Goal: Task Accomplishment & Management: Manage account settings

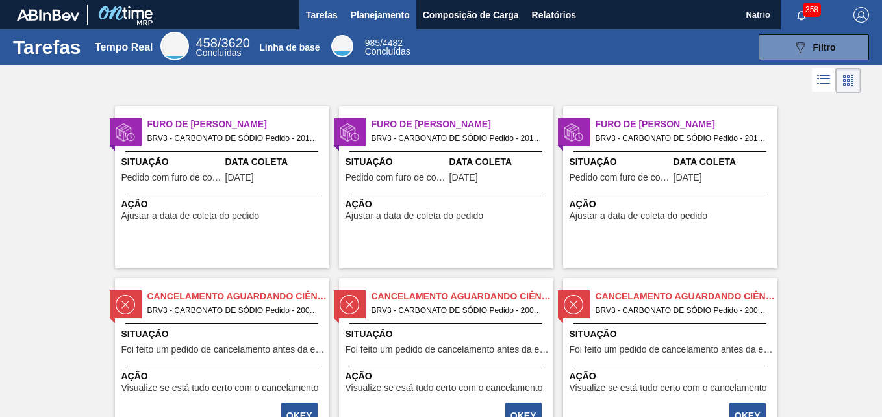
click at [389, 18] on span "Planejamento" at bounding box center [380, 15] width 59 height 16
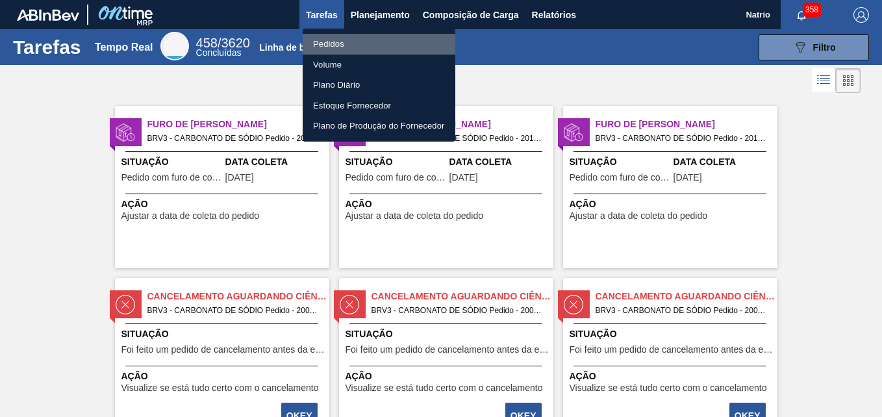
click at [366, 45] on li "Pedidos" at bounding box center [379, 44] width 153 height 21
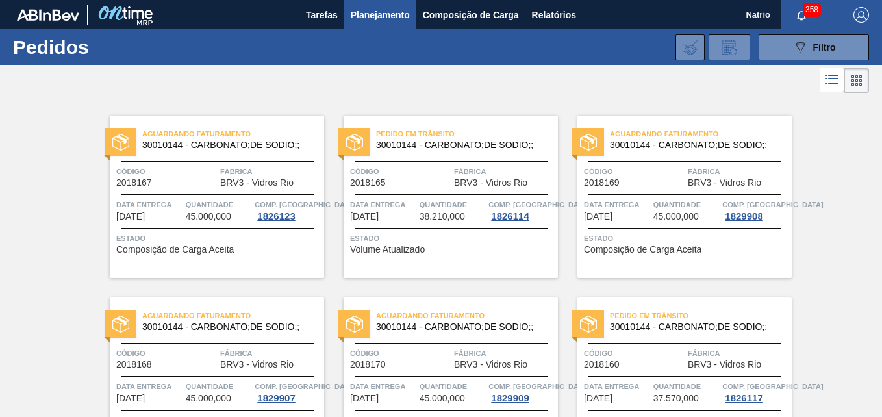
click at [379, 14] on span "Planejamento" at bounding box center [380, 15] width 59 height 16
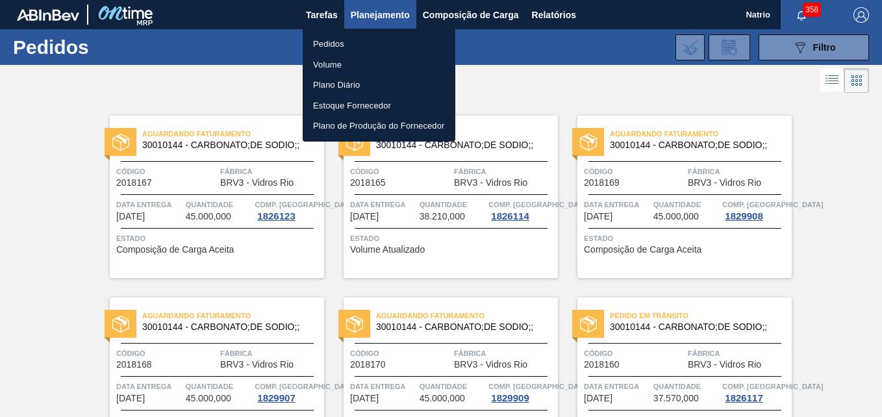
click at [379, 14] on div at bounding box center [441, 208] width 882 height 417
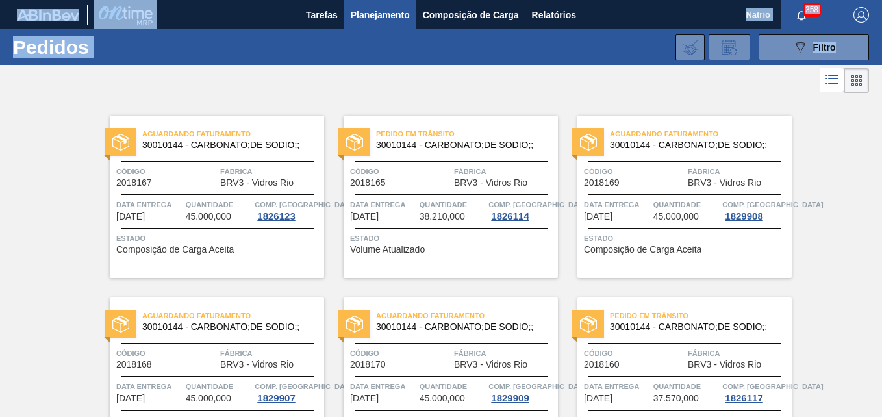
drag, startPoint x: 879, startPoint y: 42, endPoint x: 882, endPoint y: 154, distance: 112.4
click at [881, 0] on html "Tarefas Planejamento Composição de Carga Relatórios Natrio 358 Marcar todas com…" at bounding box center [441, 0] width 882 height 0
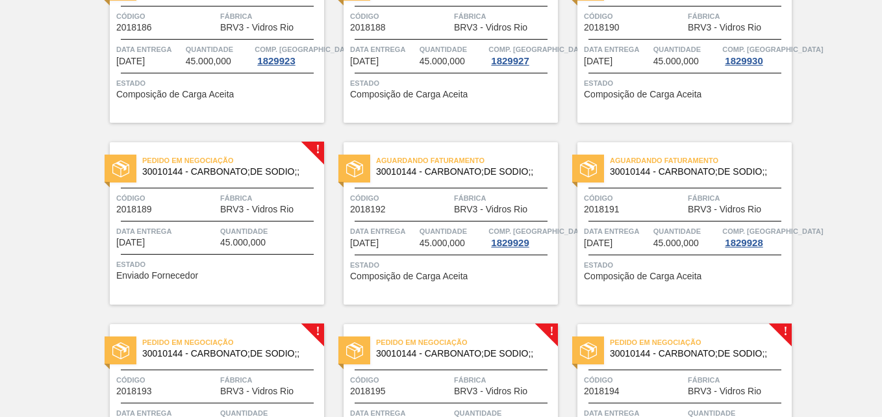
scroll to position [1504, 0]
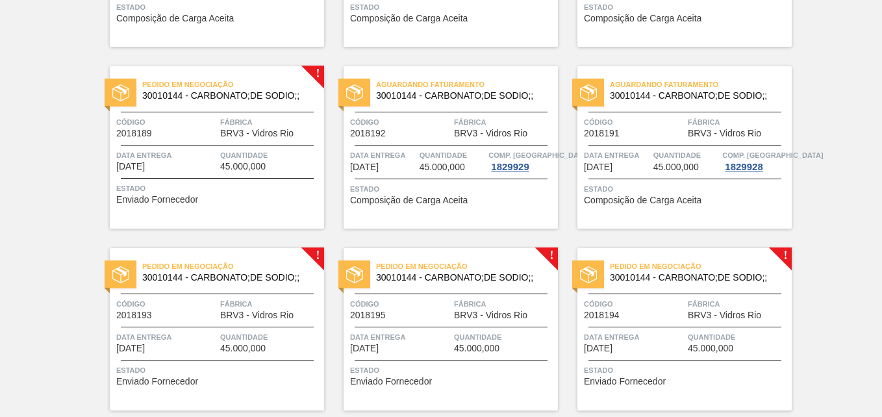
click at [783, 255] on div "Pedido em Negociação 30010144 - CARBONATO;DE SODIO;; Código 2018194 Fábrica BRV…" at bounding box center [684, 329] width 214 height 162
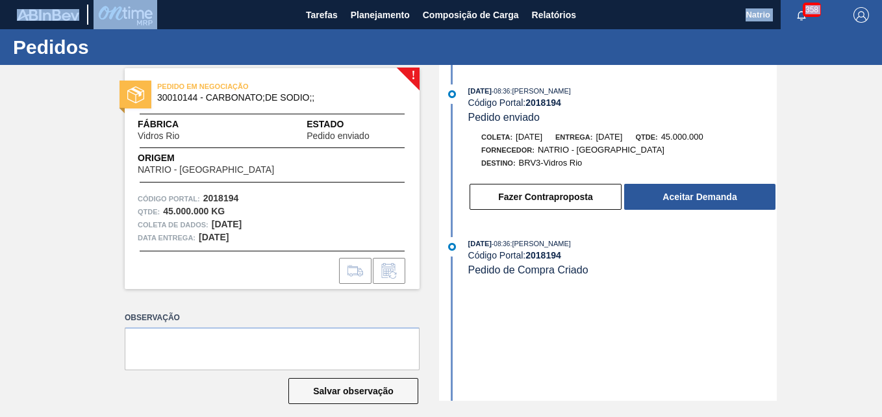
click at [608, 200] on button "Fazer Contraproposta" at bounding box center [545, 197] width 152 height 26
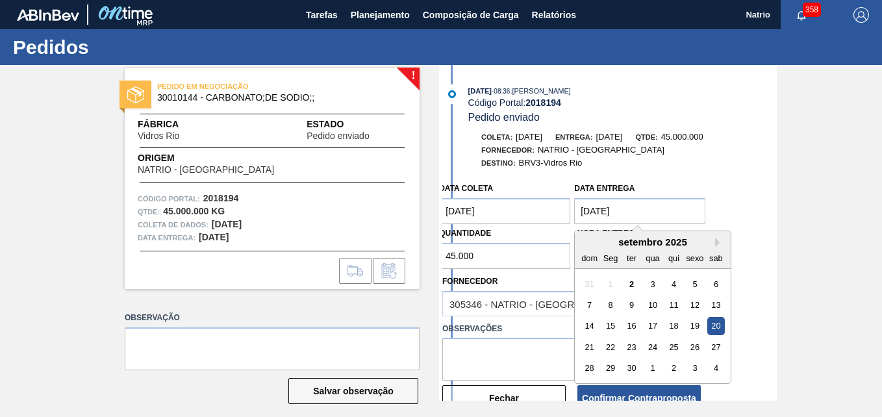
drag, startPoint x: 620, startPoint y: 201, endPoint x: 627, endPoint y: 201, distance: 7.1
click at [627, 201] on entrega "[DATE]" at bounding box center [639, 211] width 131 height 26
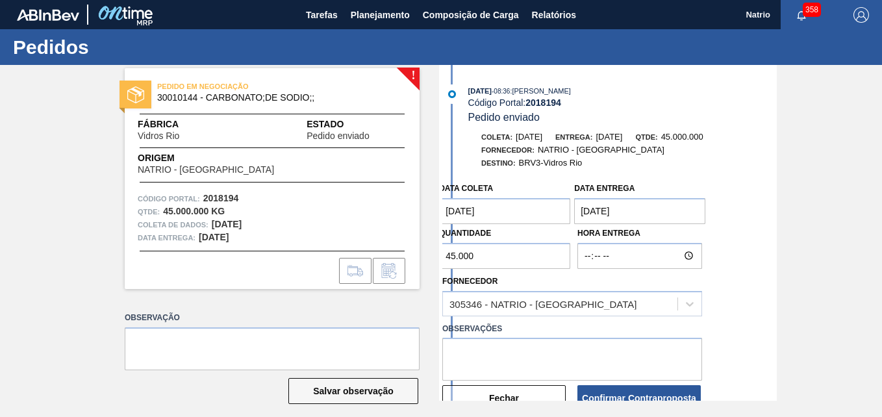
click at [727, 172] on div "Coleta: 18/09/2025 Entrega: 20/09/2025 Qtde: 45.000.000 Fornecedor: NATRIO - SÃ…" at bounding box center [609, 277] width 334 height 295
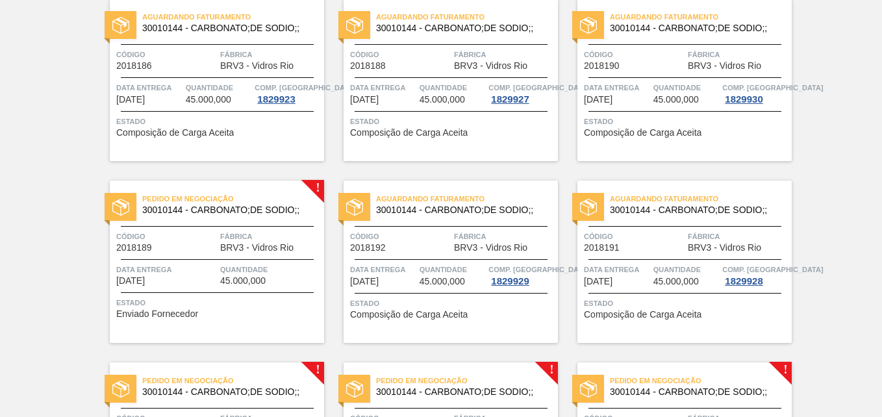
scroll to position [1337, 0]
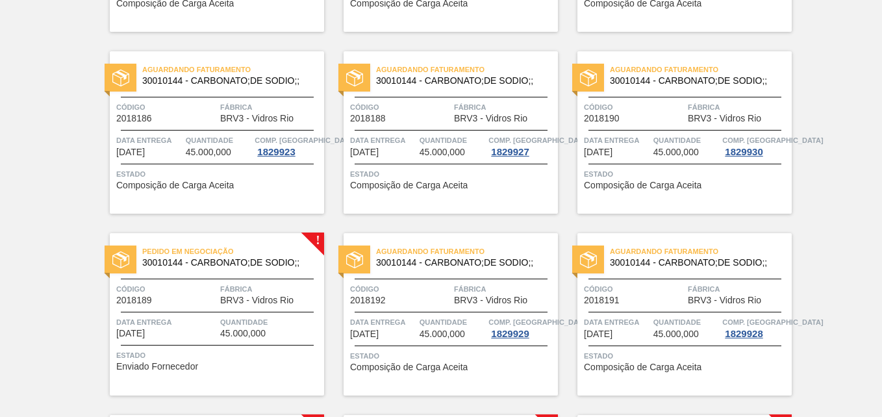
click at [314, 242] on div "Pedido em Negociação 30010144 - CARBONATO;DE SODIO;; Código 2018189 Fábrica BRV…" at bounding box center [217, 314] width 214 height 162
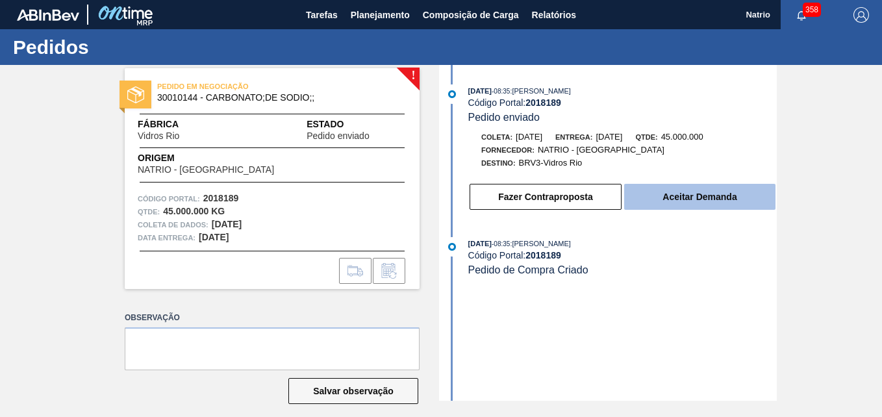
click at [665, 192] on button "Aceitar Demanda" at bounding box center [699, 197] width 151 height 26
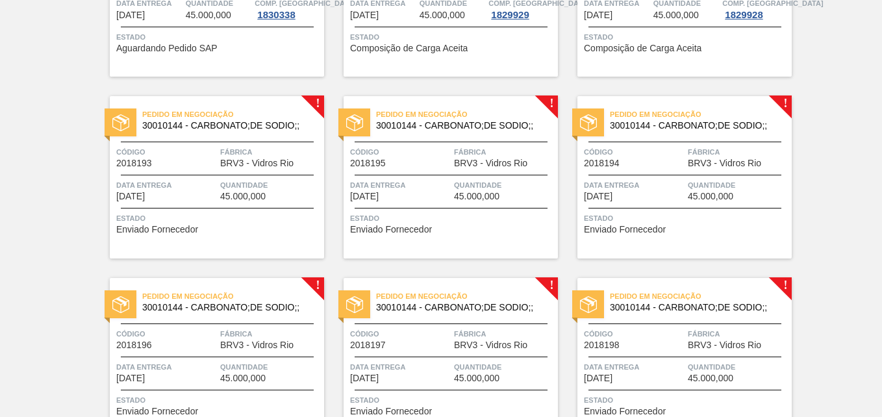
scroll to position [1665, 0]
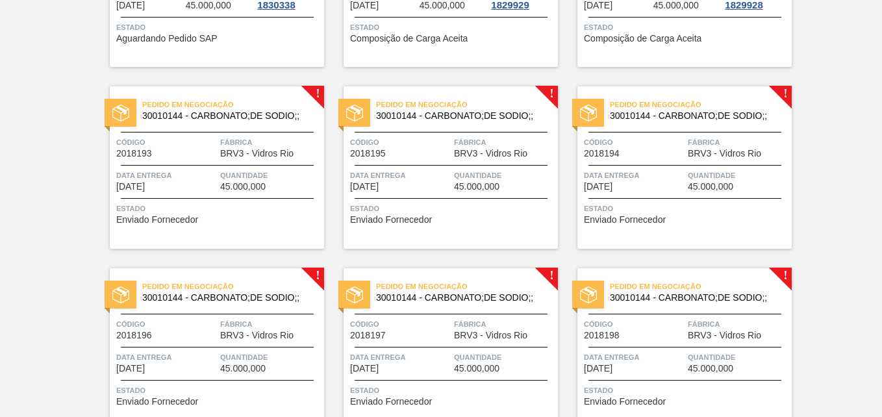
click at [314, 94] on div "Pedido em Negociação 30010144 - CARBONATO;DE SODIO;; Código 2018193 Fábrica BRV…" at bounding box center [217, 167] width 214 height 162
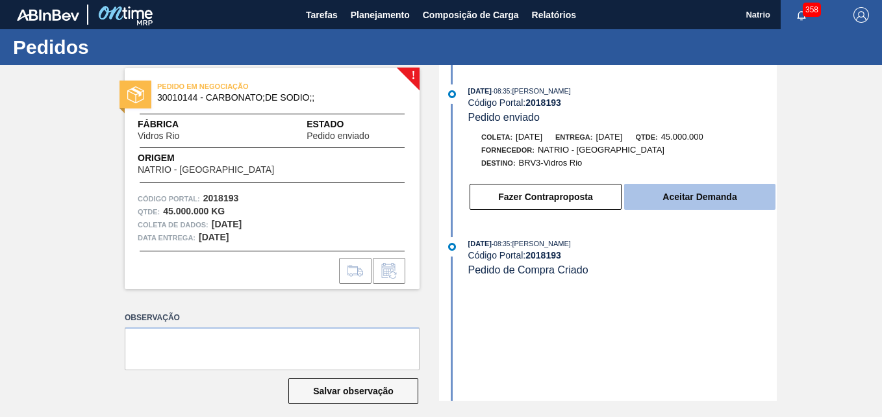
click at [693, 202] on button "Aceitar Demanda" at bounding box center [699, 197] width 151 height 26
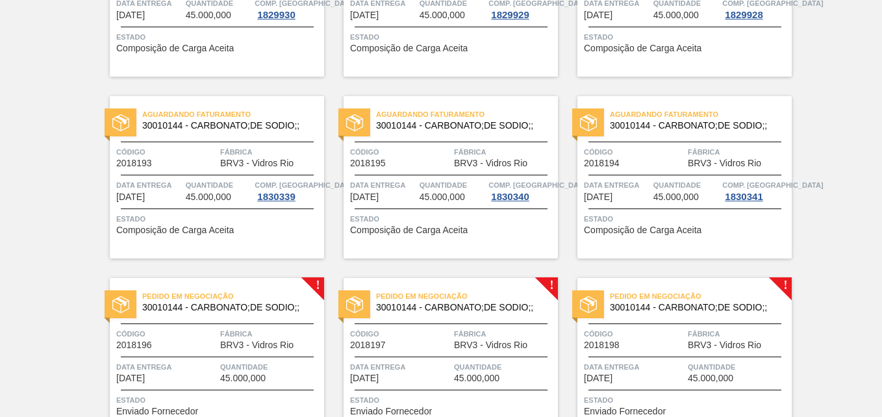
scroll to position [1903, 0]
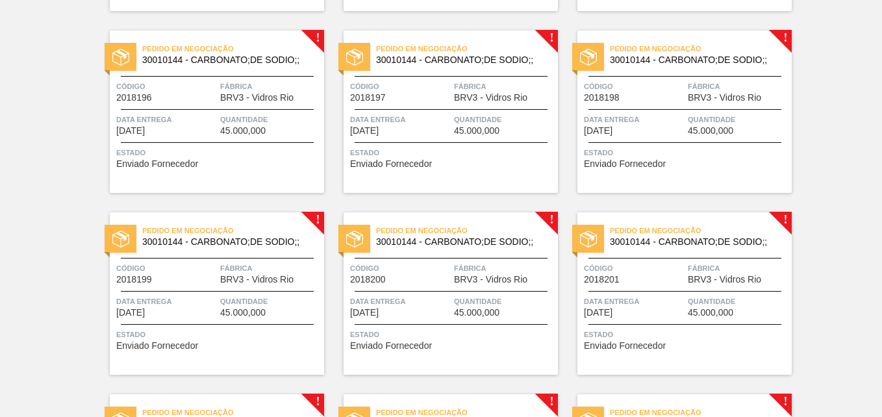
click at [312, 219] on div "Pedido em Negociação 30010144 - CARBONATO;DE SODIO;; Código 2018199 Fábrica BRV…" at bounding box center [217, 293] width 214 height 162
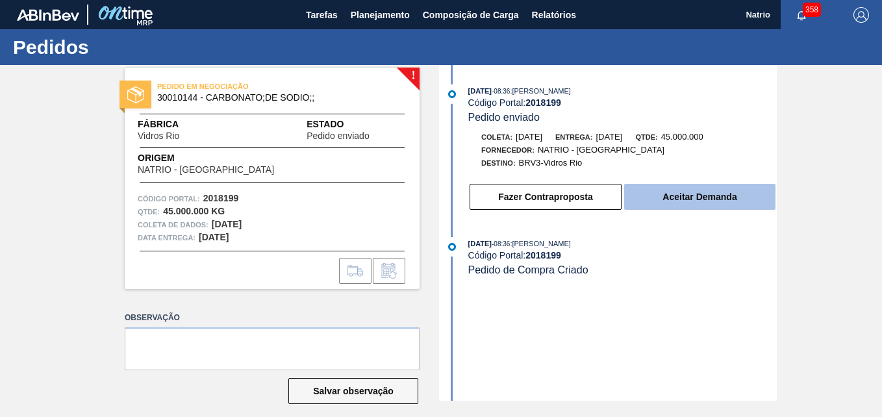
click at [702, 205] on button "Aceitar Demanda" at bounding box center [699, 197] width 151 height 26
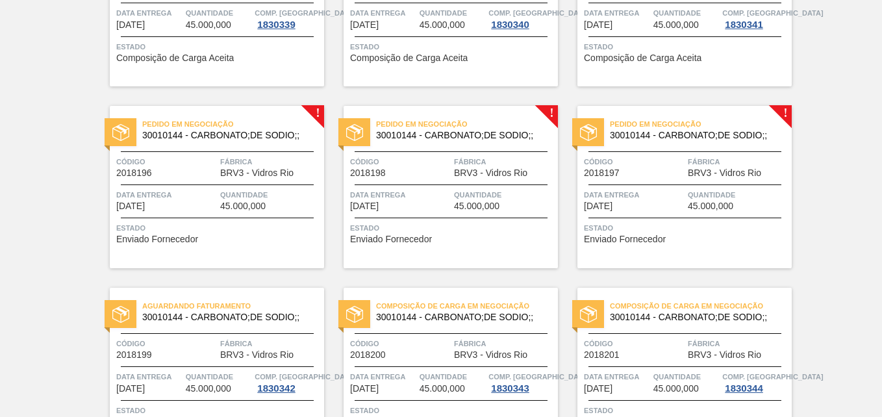
scroll to position [1798, 0]
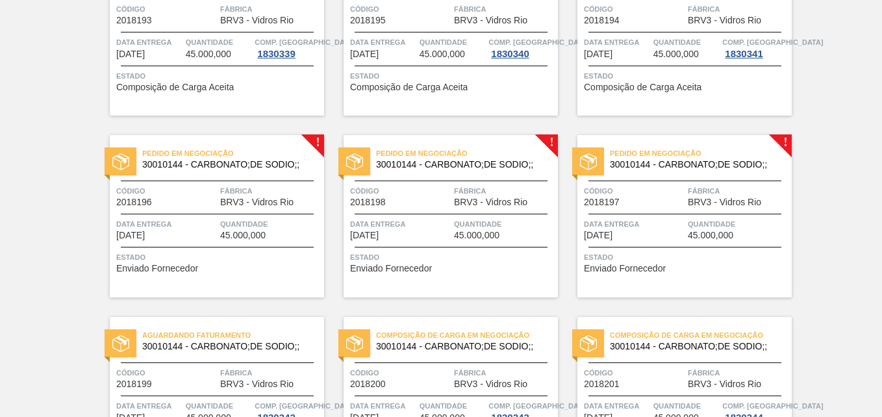
click at [316, 138] on div "Pedido em Negociação 30010144 - CARBONATO;DE SODIO;; Código 2018196 Fábrica BRV…" at bounding box center [217, 216] width 214 height 162
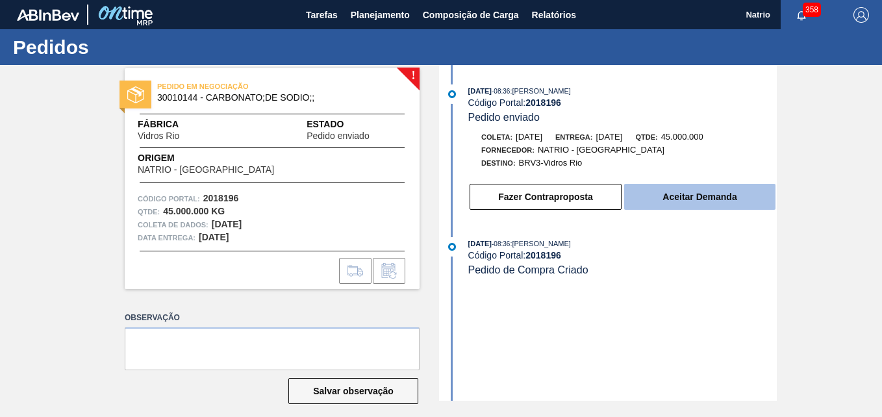
click at [701, 203] on button "Aceitar Demanda" at bounding box center [699, 197] width 151 height 26
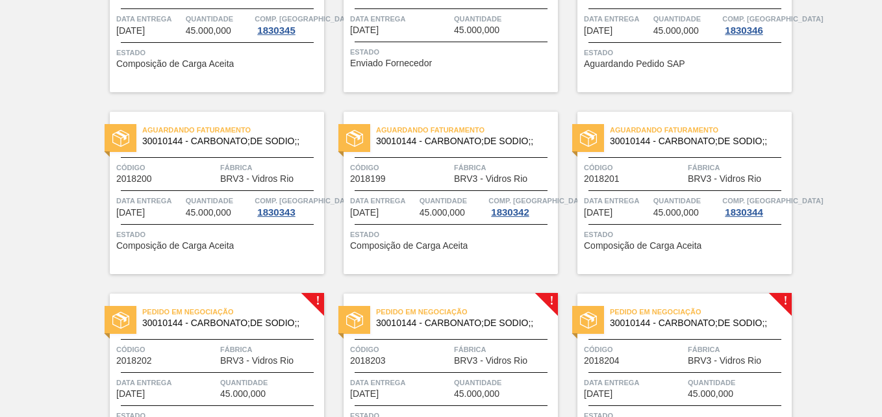
scroll to position [2070, 0]
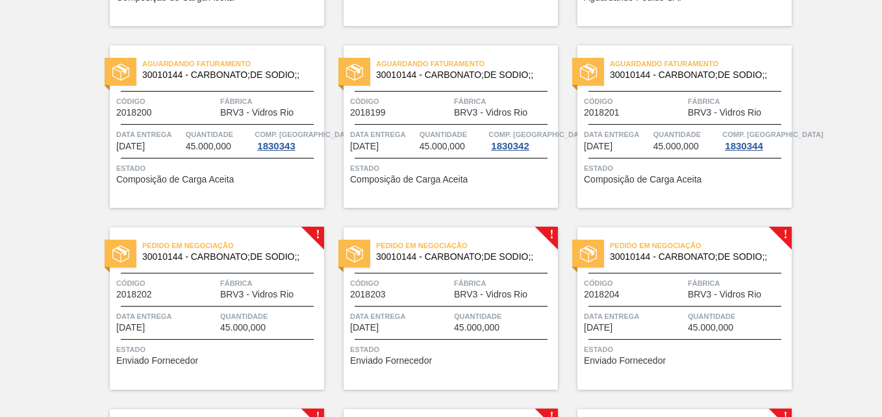
click at [311, 235] on div "Pedido em Negociação 30010144 - CARBONATO;DE SODIO;; Código 2018202 Fábrica BRV…" at bounding box center [217, 308] width 214 height 162
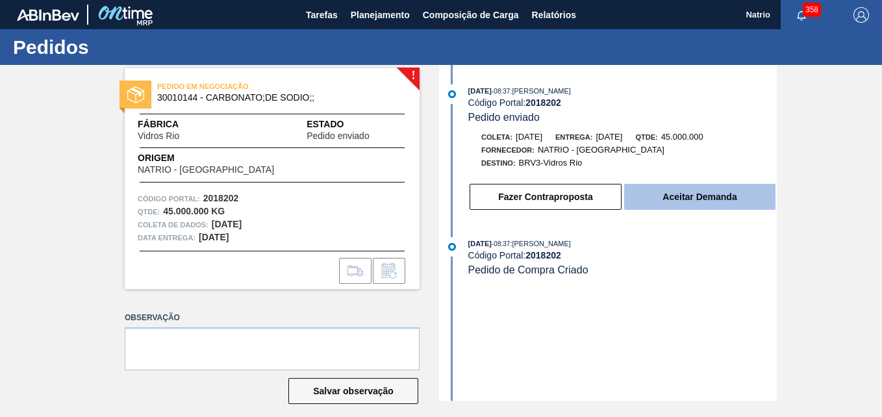
click at [734, 201] on button "Aceitar Demanda" at bounding box center [699, 197] width 151 height 26
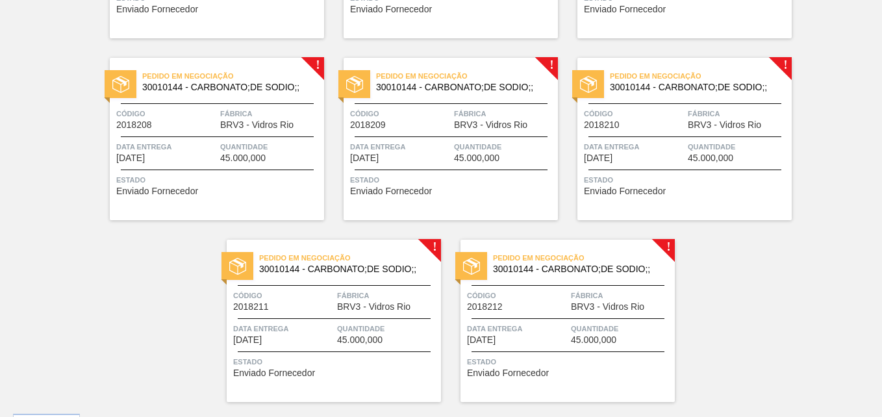
scroll to position [2612, 0]
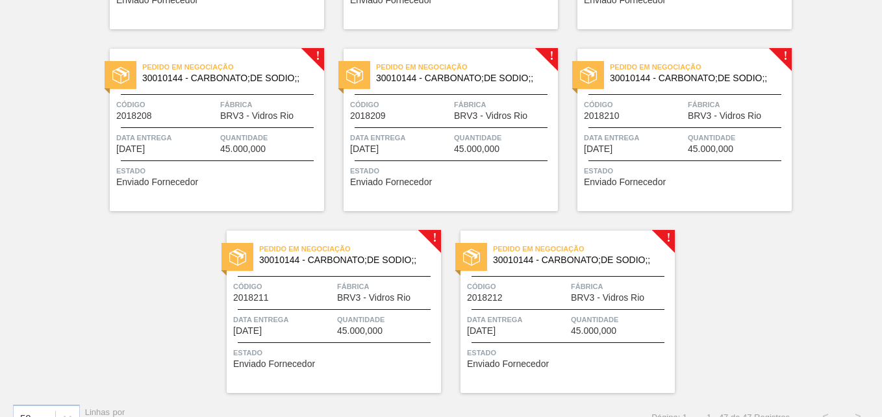
click at [668, 238] on div "Pedido em Negociação 30010144 - CARBONATO;DE SODIO;; Código 2018212 Fábrica BRV…" at bounding box center [567, 311] width 214 height 162
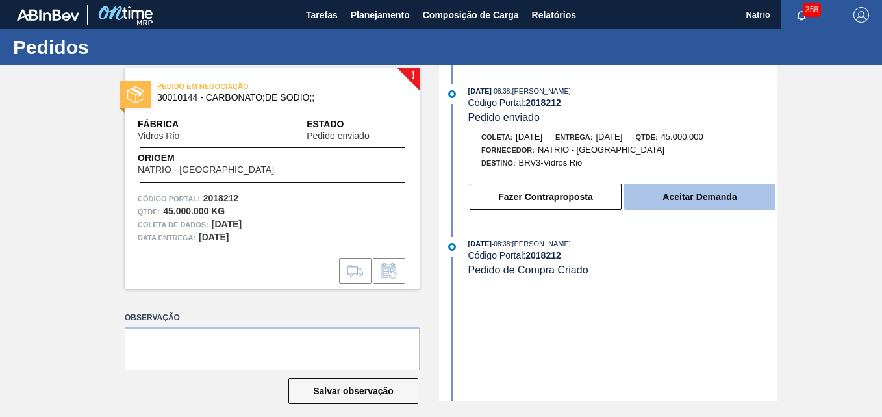
click at [701, 201] on button "Aceitar Demanda" at bounding box center [699, 197] width 151 height 26
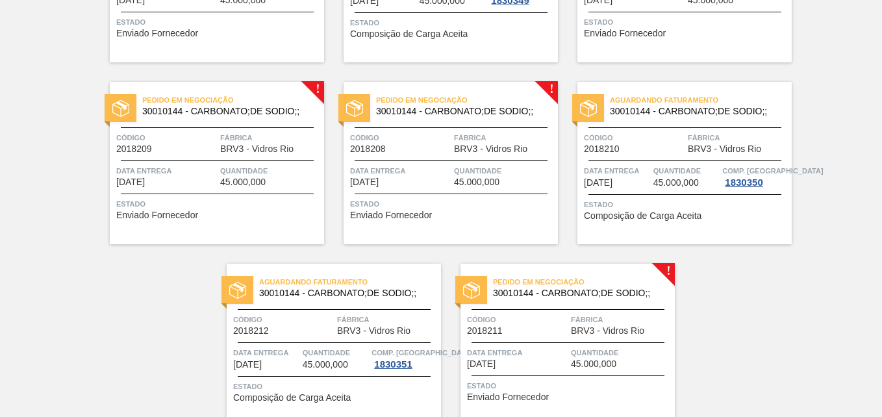
scroll to position [2455, 0]
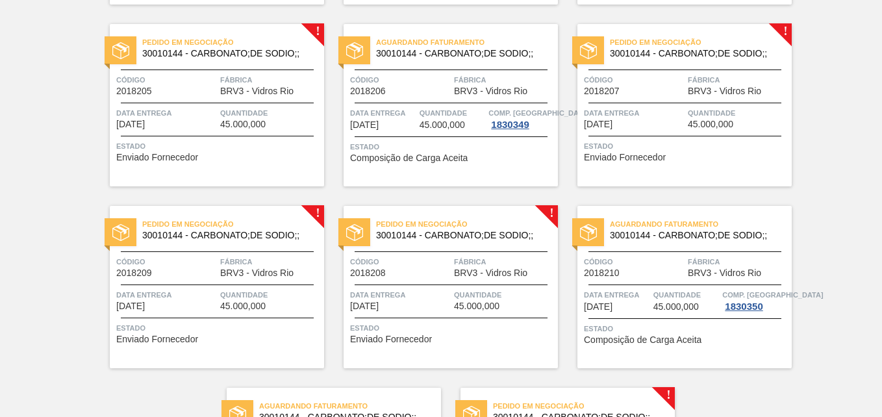
click at [318, 212] on div "Pedido em Negociação 30010144 - CARBONATO;DE SODIO;; Código 2018209 Fábrica BRV…" at bounding box center [217, 287] width 214 height 162
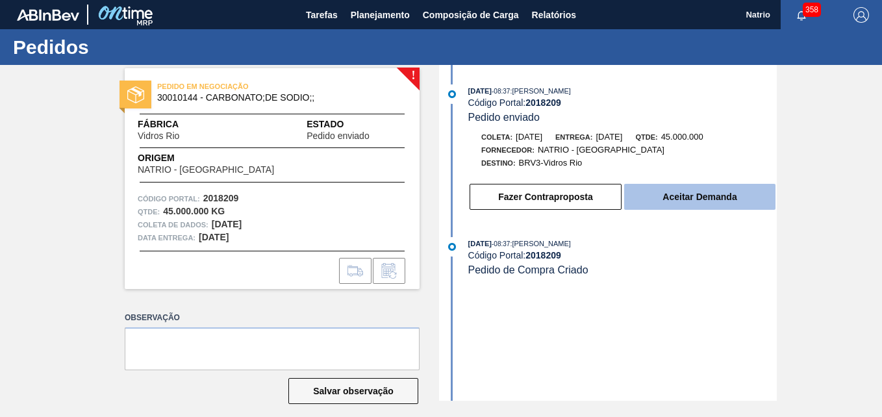
click at [669, 192] on button "Aceitar Demanda" at bounding box center [699, 197] width 151 height 26
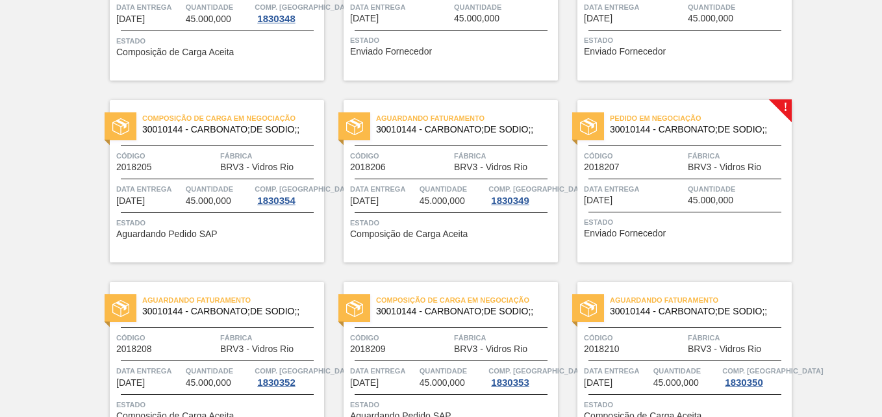
scroll to position [2360, 0]
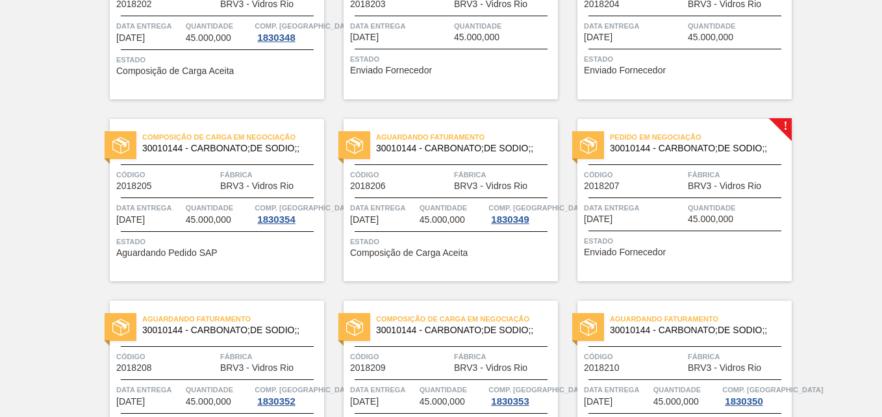
click at [785, 124] on div "Pedido em Negociação 30010144 - CARBONATO;DE SODIO;; Código 2018207 Fábrica BRV…" at bounding box center [684, 200] width 214 height 162
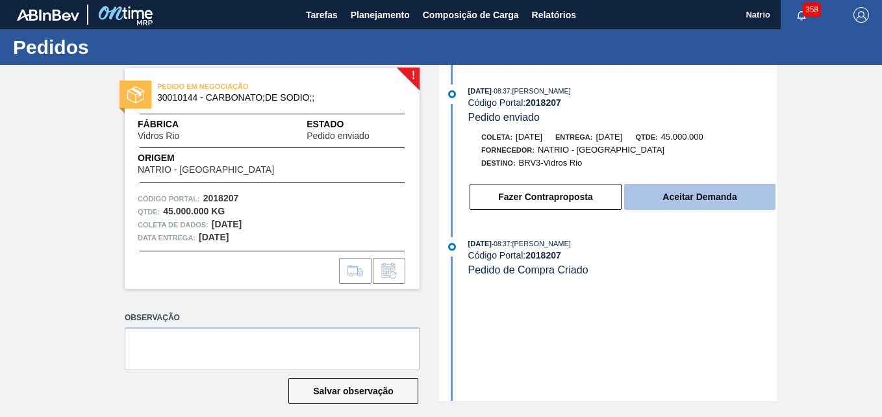
click at [671, 201] on button "Aceitar Demanda" at bounding box center [699, 197] width 151 height 26
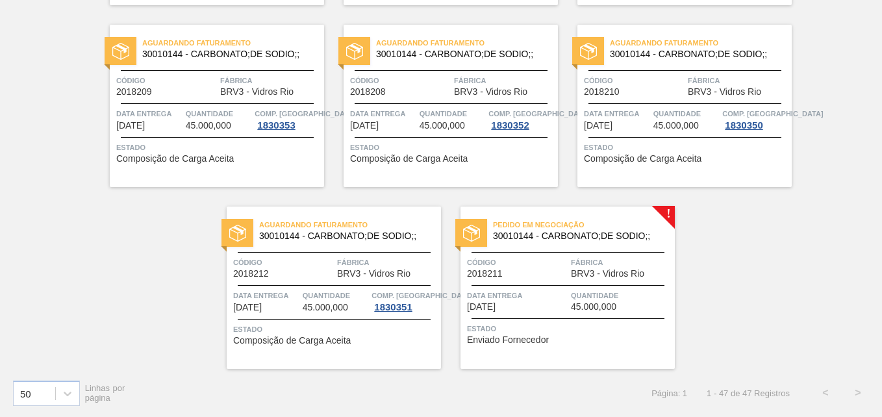
scroll to position [2498, 0]
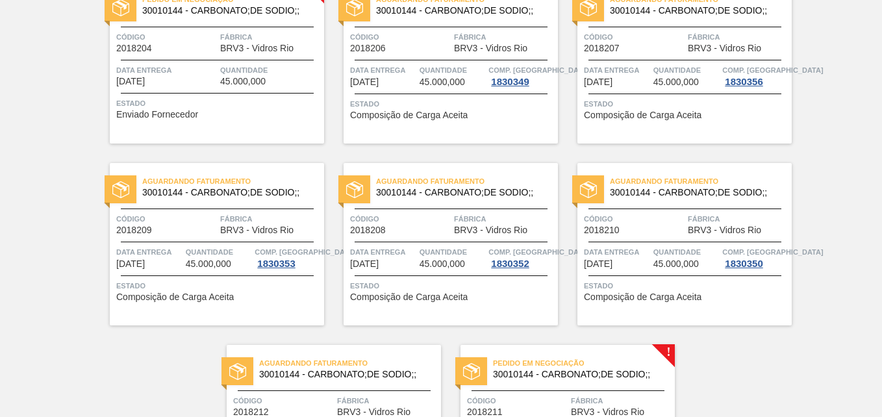
click at [662, 355] on div "Pedido em Negociação 30010144 - CARBONATO;DE SODIO;;" at bounding box center [567, 365] width 214 height 23
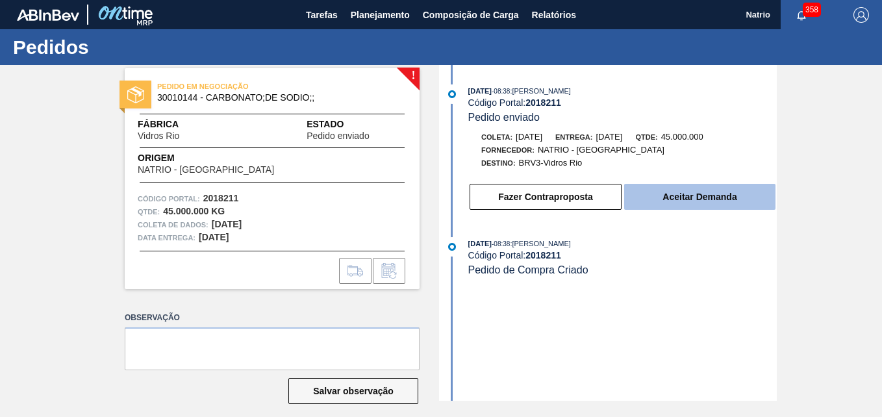
click at [690, 196] on button "Aceitar Demanda" at bounding box center [699, 197] width 151 height 26
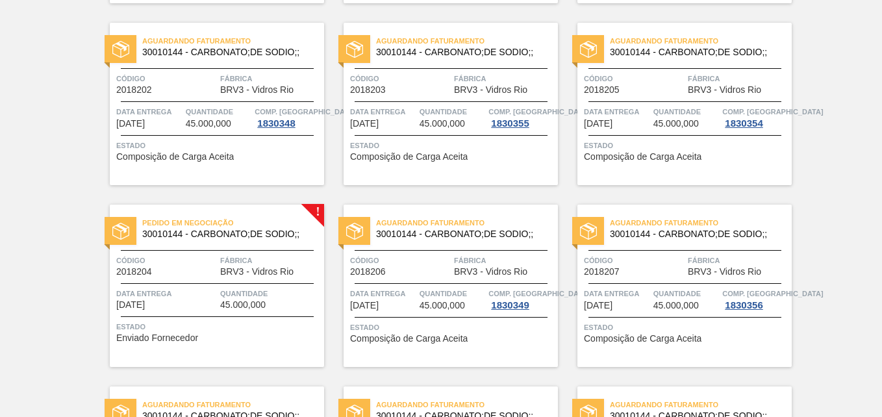
scroll to position [2237, 0]
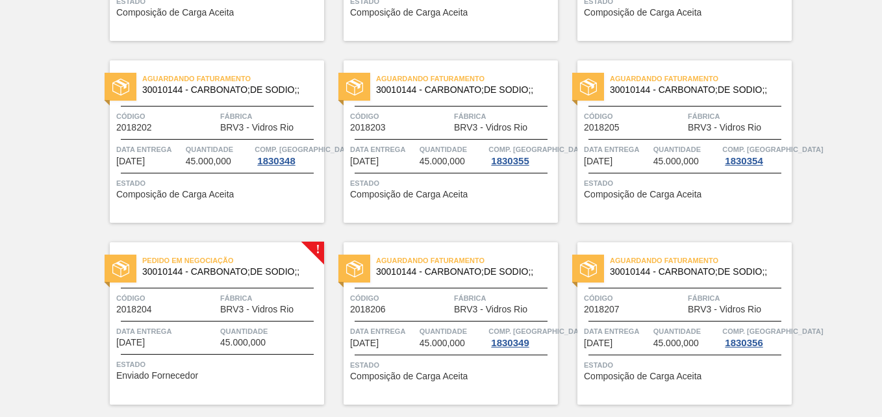
click at [306, 247] on div "Pedido em Negociação 30010144 - CARBONATO;DE SODIO;; Código 2018204 Fábrica BRV…" at bounding box center [217, 323] width 214 height 162
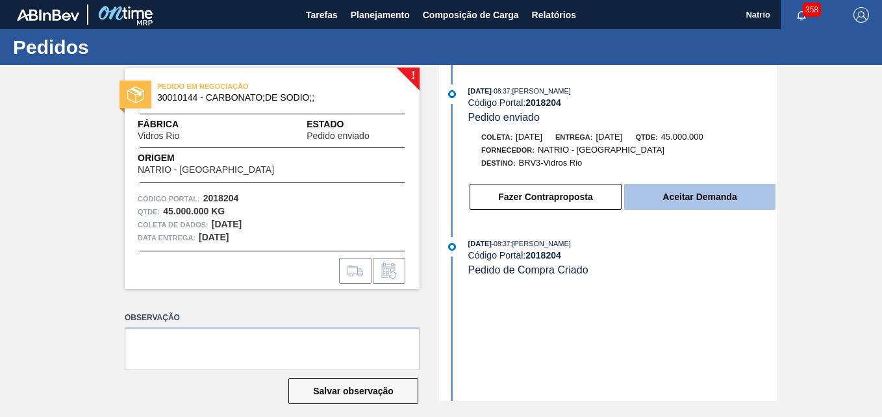
click at [672, 197] on button "Aceitar Demanda" at bounding box center [699, 197] width 151 height 26
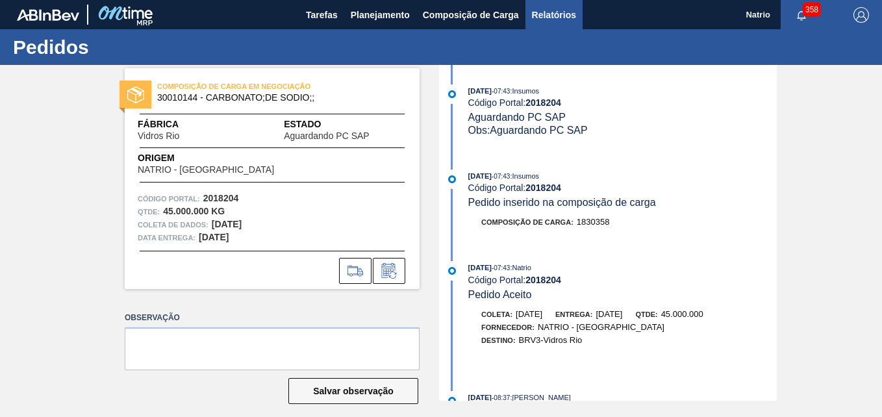
click at [545, 12] on span "Relatórios" at bounding box center [554, 15] width 44 height 16
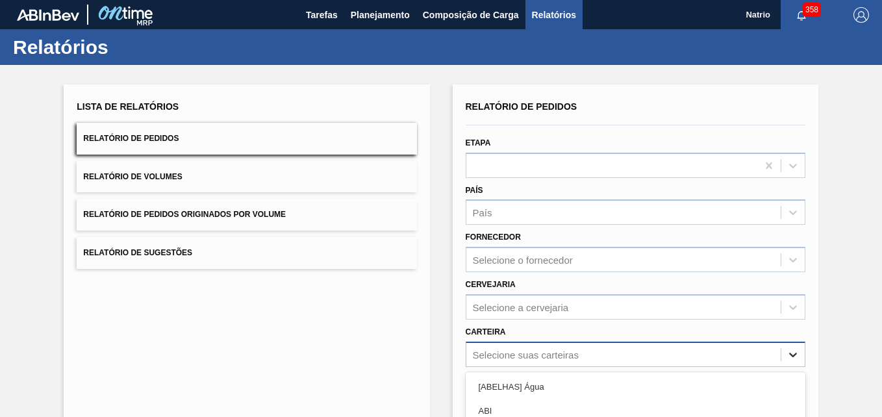
scroll to position [155, 0]
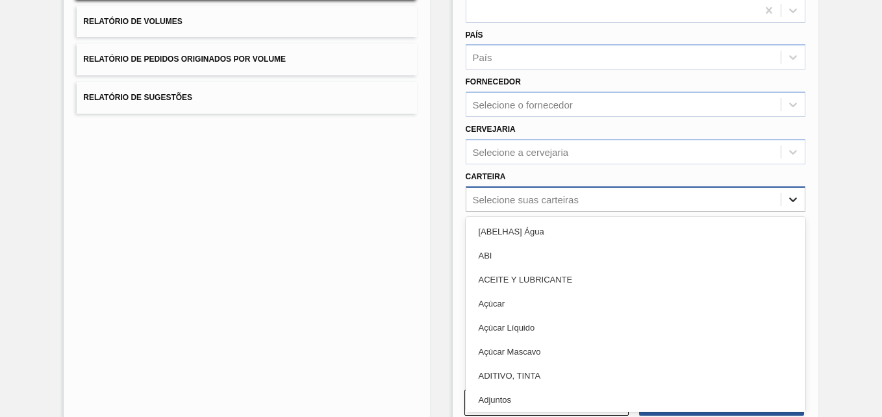
click at [790, 212] on div "option Açúcar Mascavo focused, 6 of 101. 101 results available. Use Up and Down…" at bounding box center [636, 198] width 340 height 25
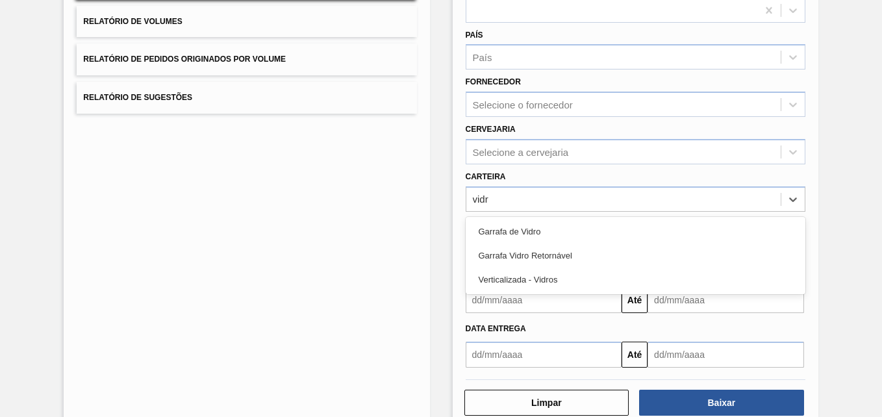
type input "vidro"
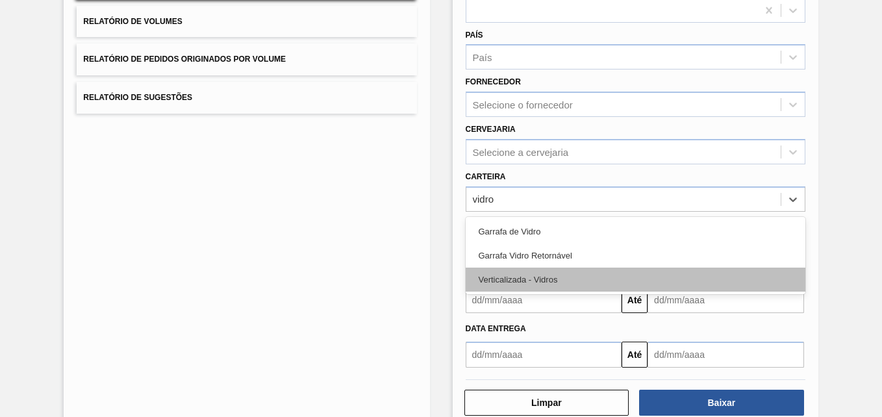
click at [551, 276] on div "Verticalizada - Vidros" at bounding box center [636, 279] width 340 height 24
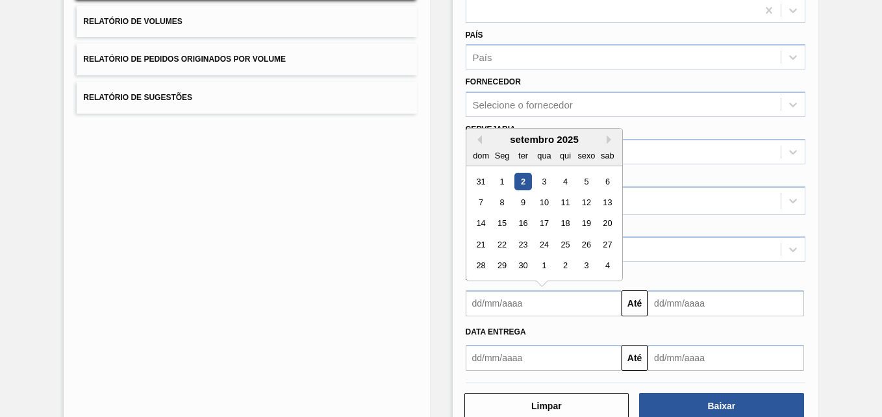
click at [520, 310] on input "text" at bounding box center [544, 303] width 156 height 26
click at [703, 152] on div "Selecione a cervejaria" at bounding box center [623, 151] width 314 height 19
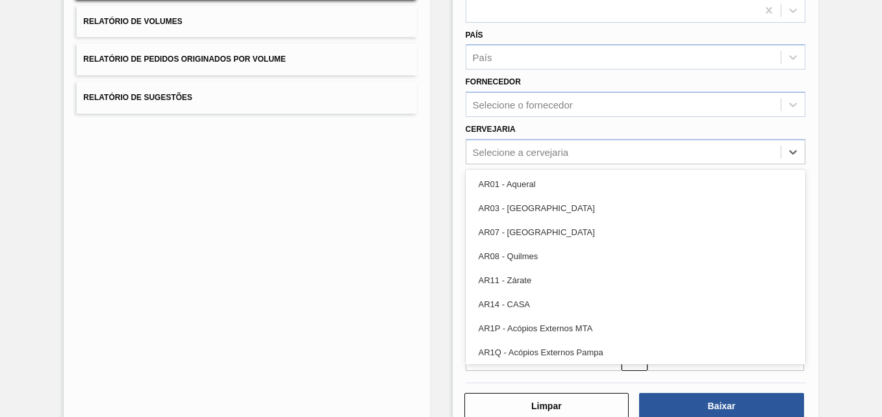
click at [851, 237] on div "Lista de Relatórios Relatório de Pedidos Relatório de Volumes Relatório de Pedi…" at bounding box center [441, 180] width 882 height 540
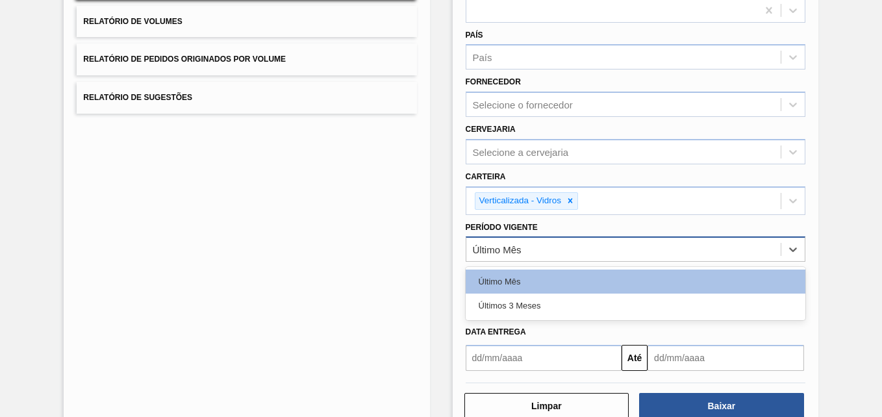
click at [549, 250] on div "Último Mês" at bounding box center [623, 249] width 314 height 19
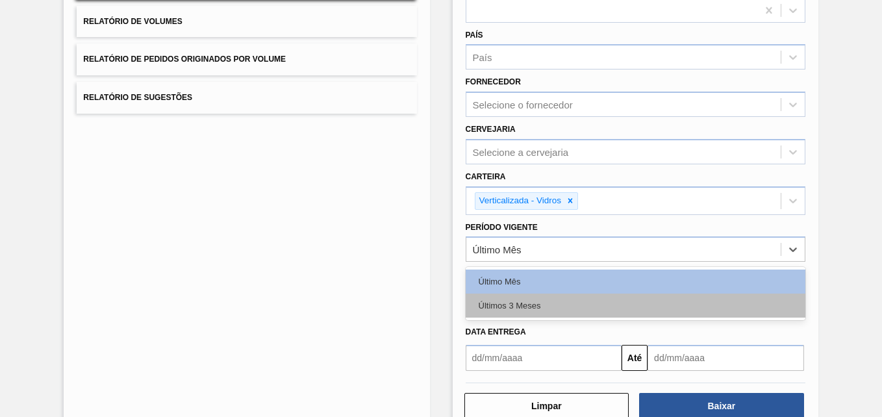
click at [510, 301] on div "Últimos 3 Meses" at bounding box center [636, 305] width 340 height 24
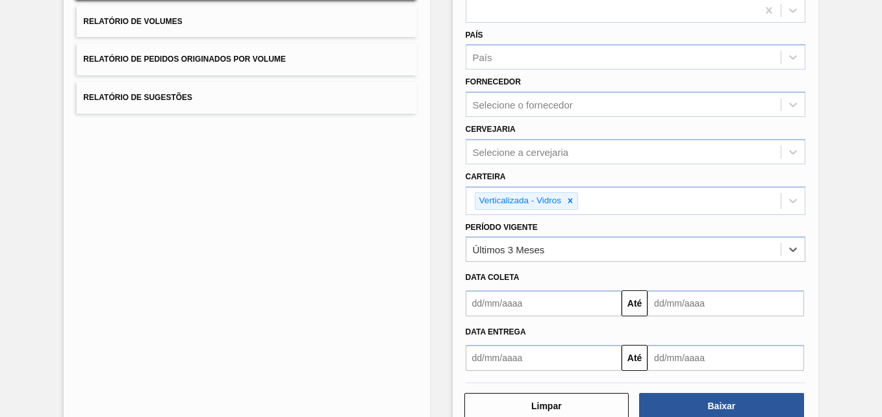
click at [567, 303] on input "text" at bounding box center [544, 303] width 156 height 26
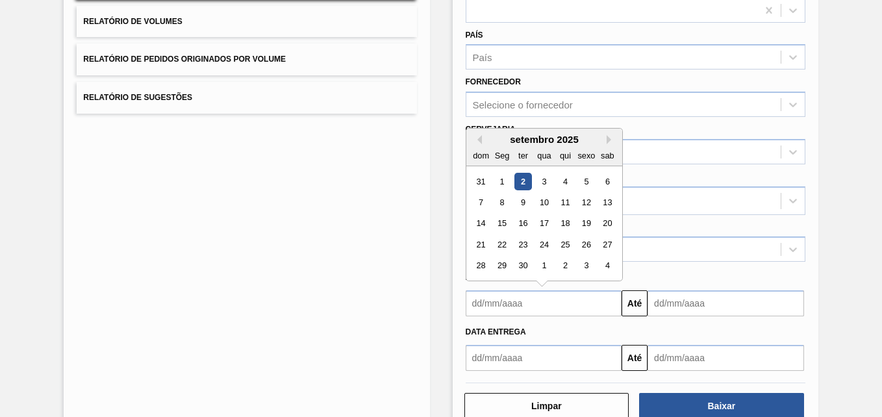
click at [503, 171] on div "31 1 2 3 4 5 6" at bounding box center [543, 181] width 147 height 21
click at [499, 179] on div "1" at bounding box center [502, 182] width 18 height 18
type input "01/09/2025"
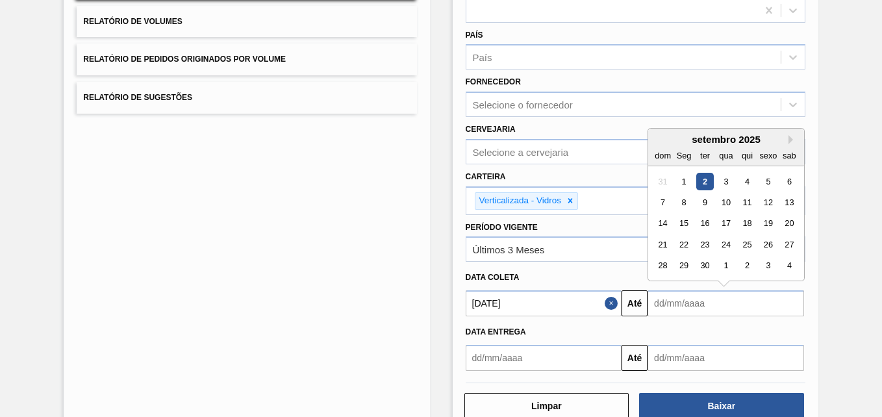
click at [675, 306] on input "text" at bounding box center [725, 303] width 156 height 26
click at [665, 267] on div "28" at bounding box center [663, 266] width 18 height 18
click at [746, 305] on input "[DATE]" at bounding box center [725, 303] width 156 height 26
click at [704, 265] on div "30" at bounding box center [705, 266] width 18 height 18
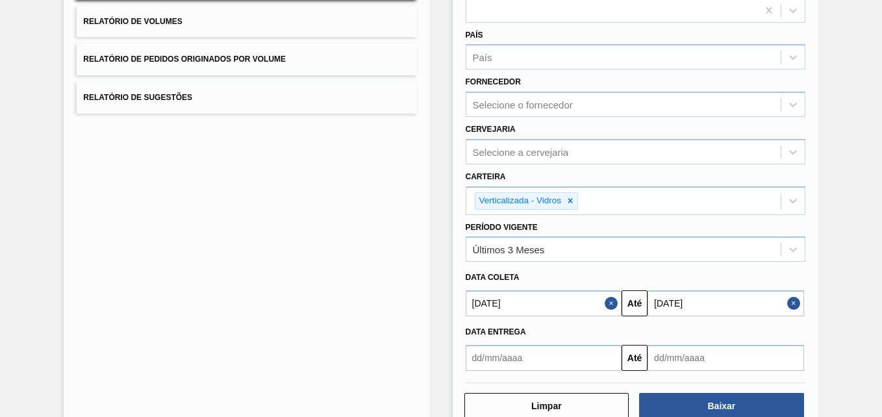
type input "[DATE]"
click at [528, 363] on input "text" at bounding box center [544, 358] width 156 height 26
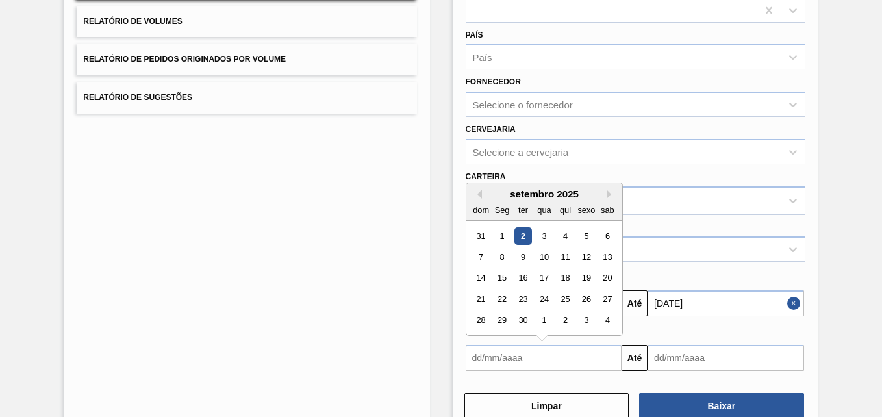
click at [500, 222] on div "setembro 2025 dom Seg ter qua qui sexo sab 31 1 2 3 4 5 6 7 8 9 10 11 12 13 14 …" at bounding box center [544, 259] width 156 height 152
click at [500, 235] on div "1" at bounding box center [502, 236] width 18 height 18
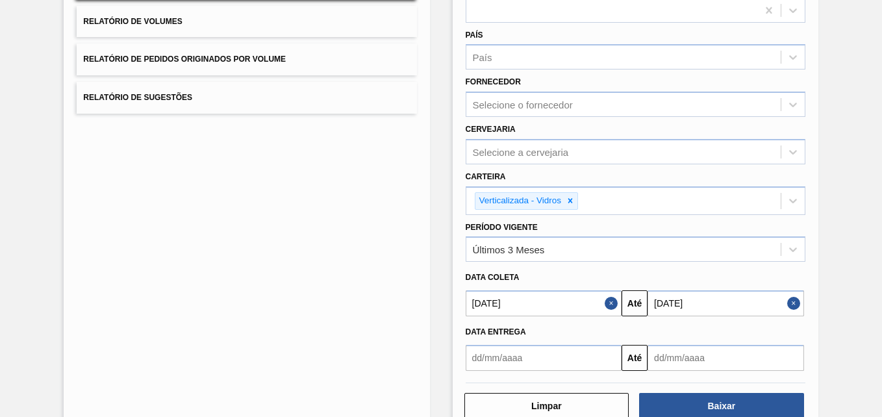
type input "01/09/2025"
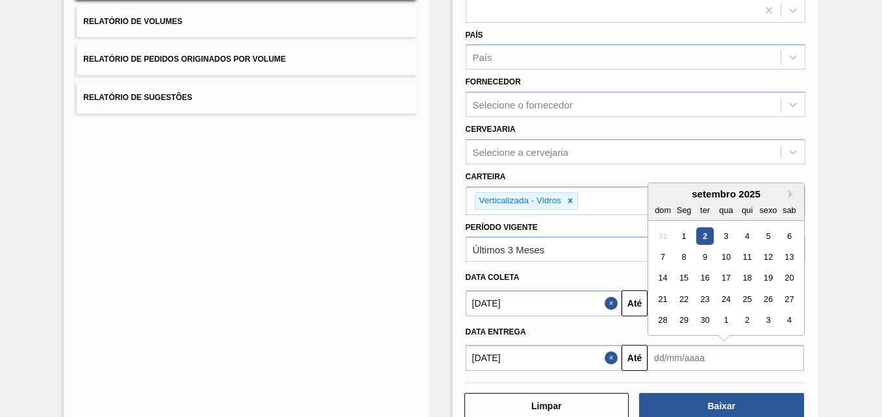
click at [692, 352] on input "text" at bounding box center [725, 358] width 156 height 26
click at [667, 321] on div "28" at bounding box center [663, 321] width 18 height 18
click at [679, 358] on input "[DATE]" at bounding box center [725, 358] width 156 height 26
click at [707, 316] on div "30" at bounding box center [705, 321] width 18 height 18
type input "[DATE]"
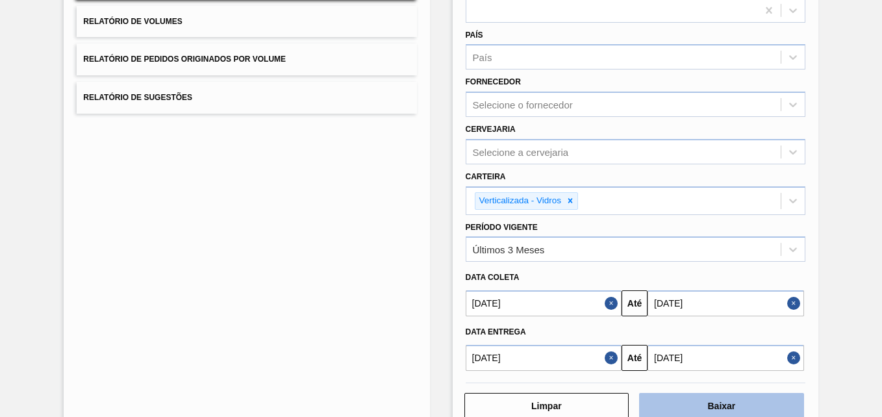
click at [720, 408] on button "Baixar" at bounding box center [721, 406] width 165 height 26
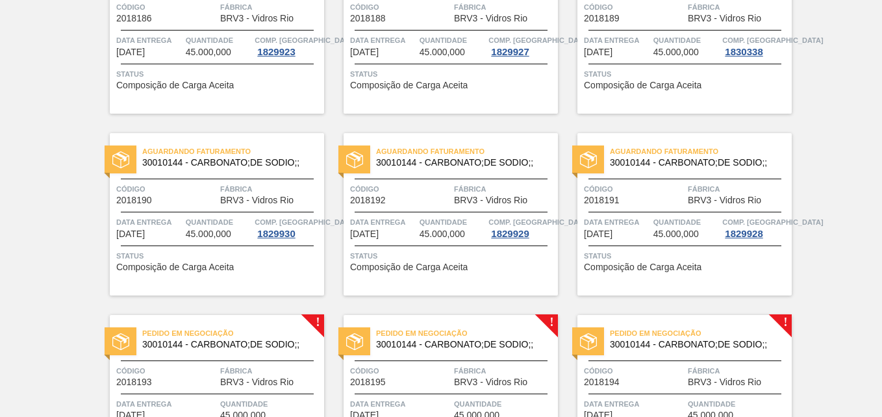
scroll to position [1547, 0]
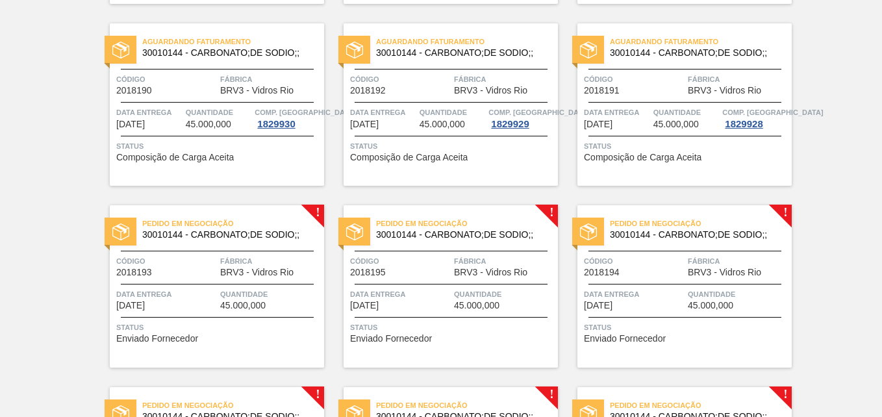
click at [543, 212] on div "Pedido em Negociação 30010144 - CARBONATO;DE SODIO;; Código 2018195 Fábrica BRV…" at bounding box center [450, 286] width 214 height 162
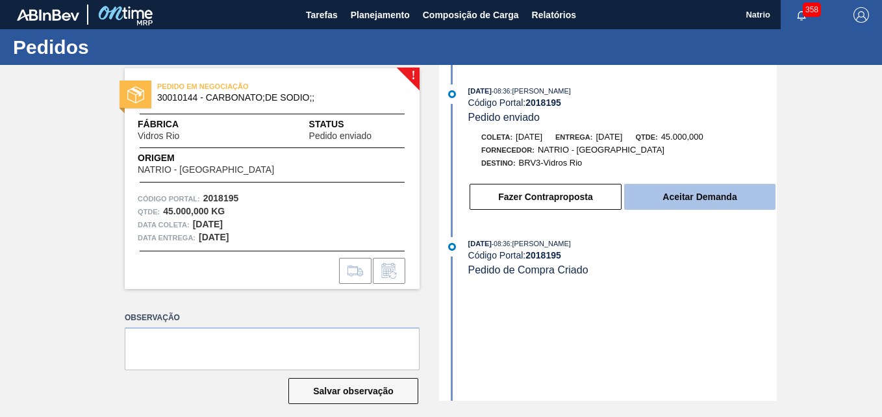
click at [685, 199] on button "Aceitar Demanda" at bounding box center [699, 197] width 151 height 26
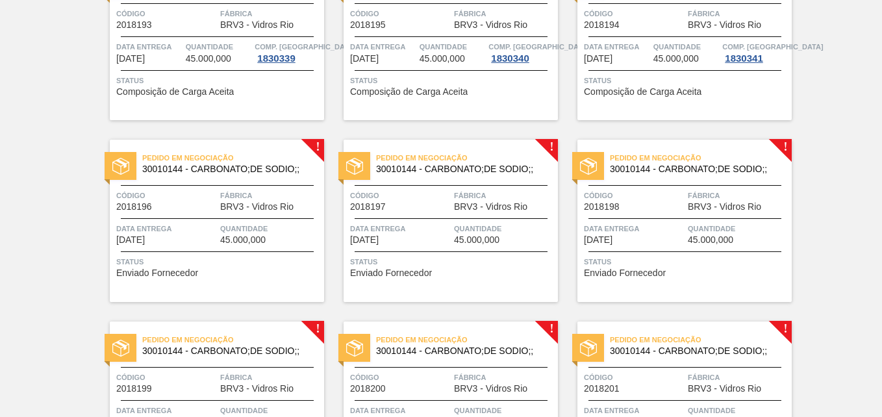
scroll to position [1889, 0]
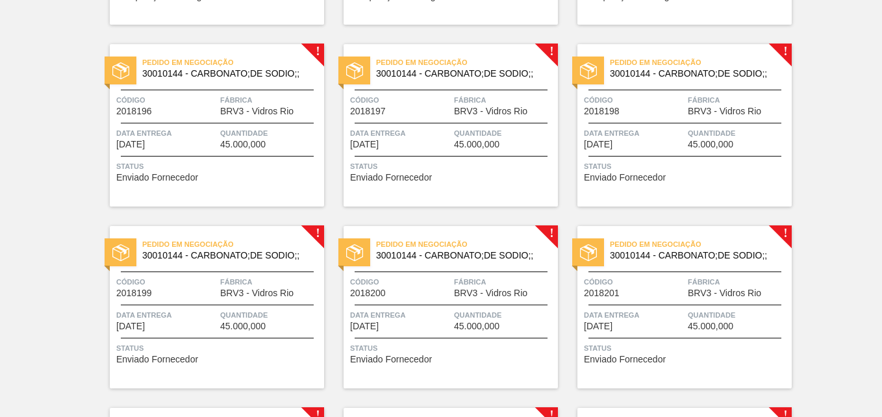
click at [545, 232] on div "Pedido em Negociação 30010144 - CARBONATO;DE SODIO;; Código 2018200 Fábrica BRV…" at bounding box center [450, 307] width 214 height 162
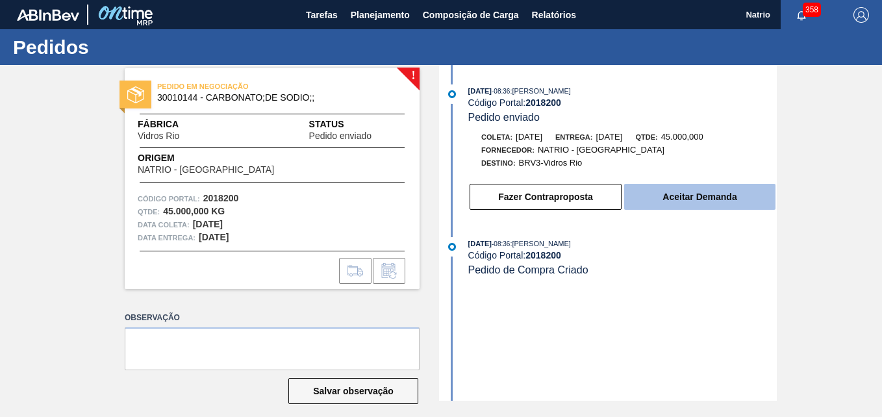
click at [708, 205] on button "Aceitar Demanda" at bounding box center [699, 197] width 151 height 26
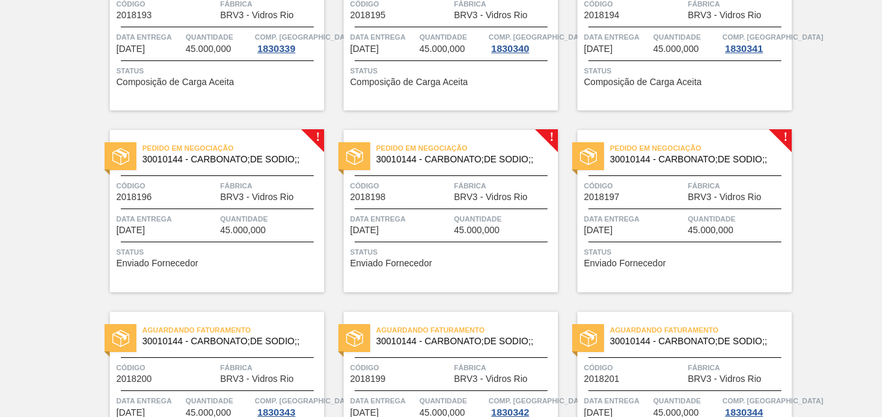
scroll to position [1808, 0]
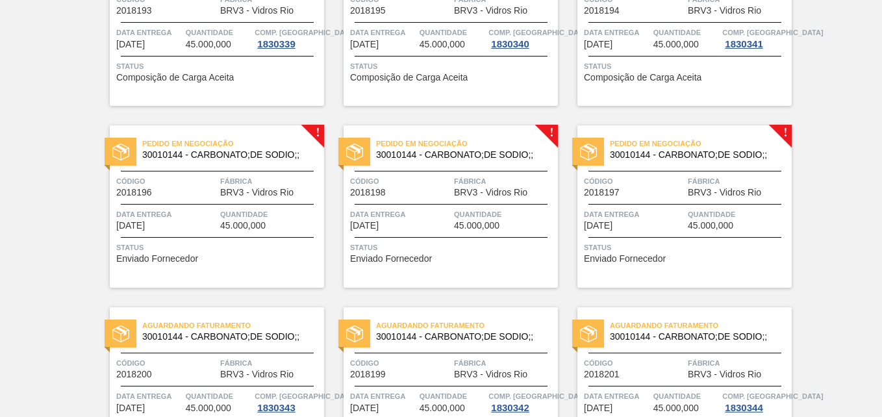
click at [548, 129] on div "Pedido em Negociação 30010144 - CARBONATO;DE SODIO;; Código 2018198 Fábrica BRV…" at bounding box center [450, 206] width 214 height 162
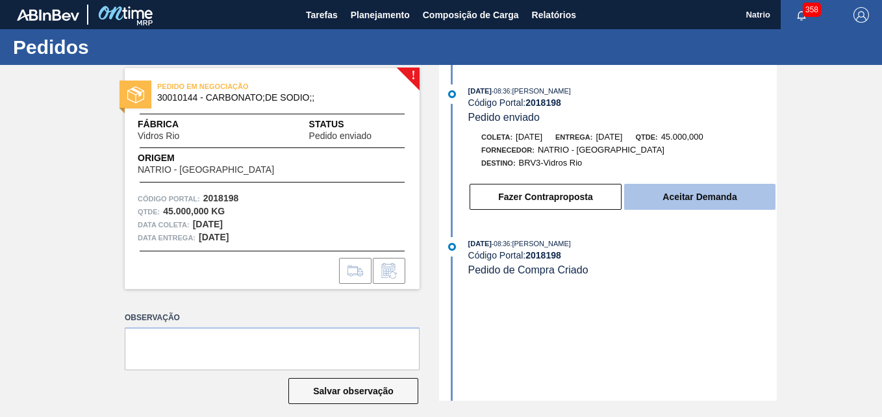
click at [697, 197] on button "Aceitar Demanda" at bounding box center [699, 197] width 151 height 26
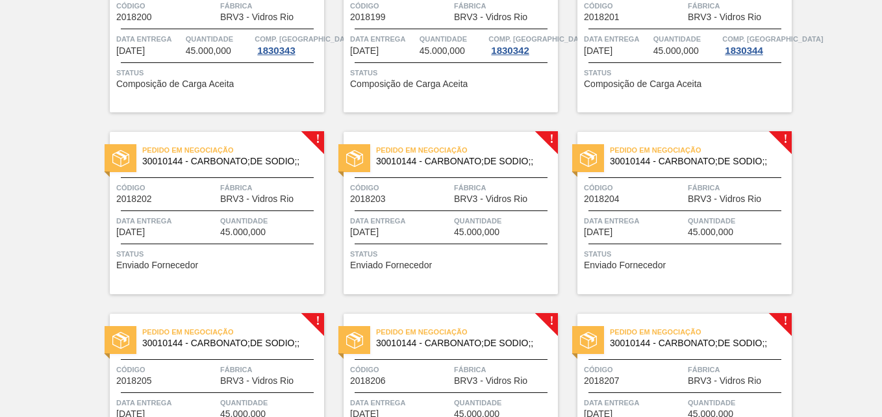
scroll to position [2194, 0]
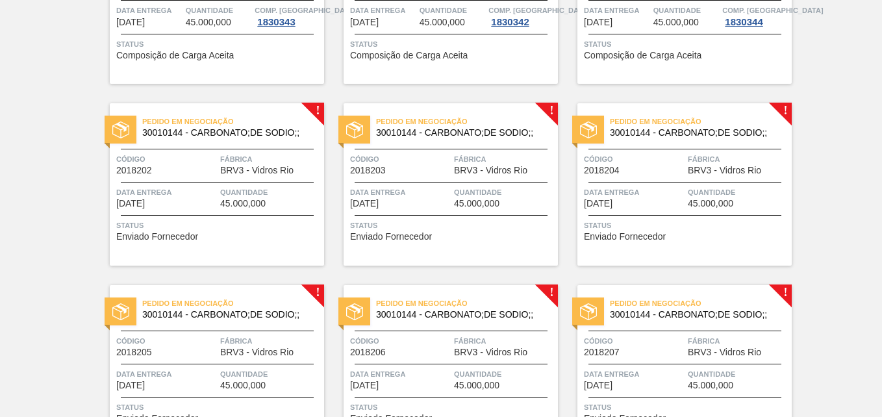
click at [551, 297] on span "Pedido em Negociação" at bounding box center [467, 303] width 182 height 13
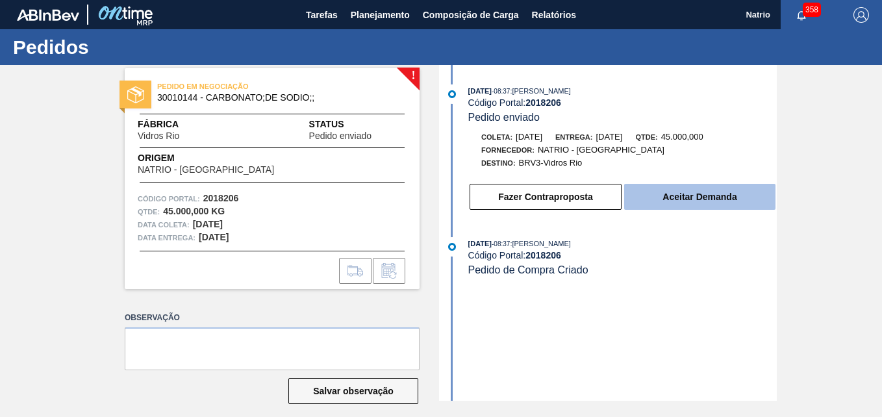
click at [691, 195] on button "Aceitar Demanda" at bounding box center [699, 197] width 151 height 26
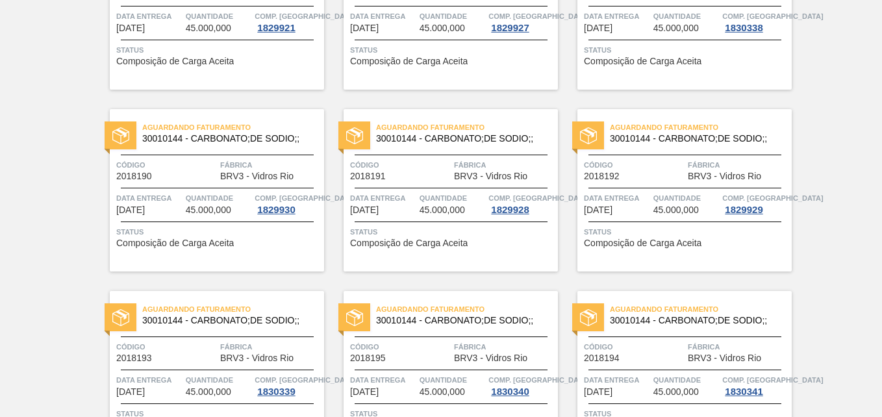
scroll to position [2513, 0]
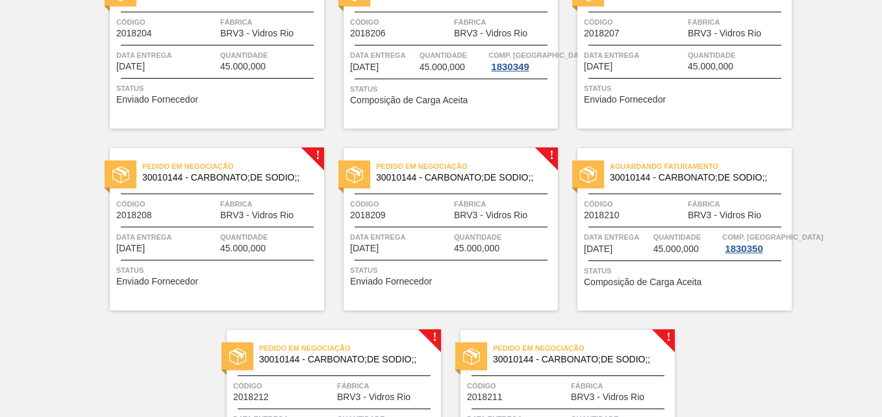
click at [434, 335] on div "Pedido em Negociação 30010144 - CARBONATO;DE SODIO;; Código 2018212 Fábrica BRV…" at bounding box center [334, 411] width 214 height 162
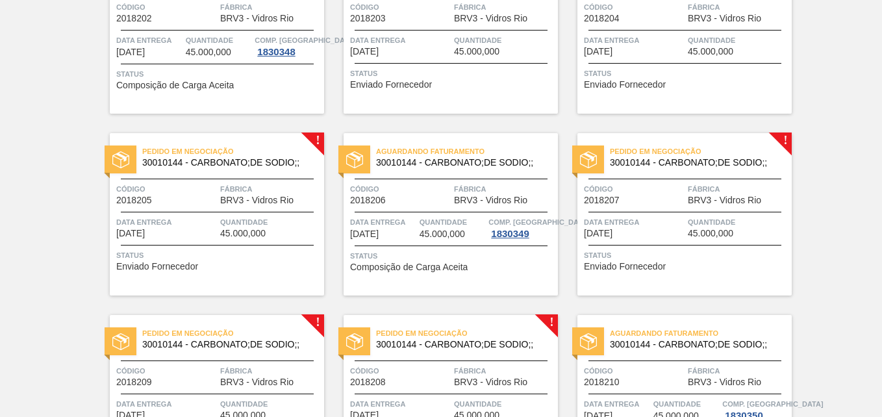
scroll to position [2393, 0]
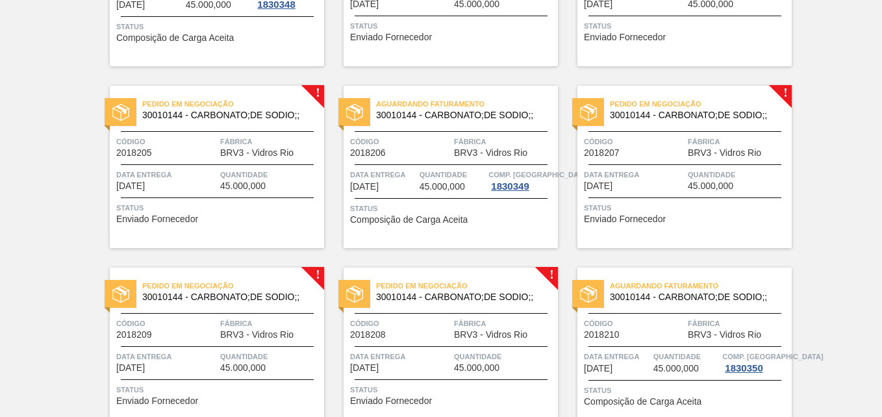
click at [318, 97] on div "Pedido em Negociação 30010144 - CARBONATO;DE SODIO;;" at bounding box center [217, 106] width 214 height 23
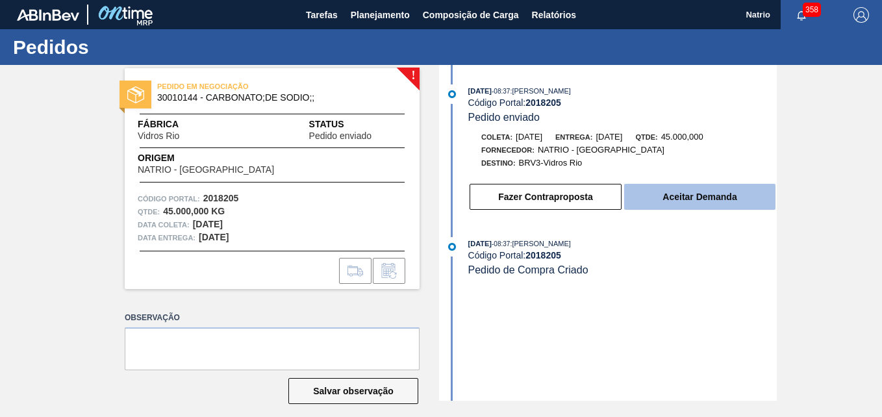
click at [696, 187] on button "Aceitar Demanda" at bounding box center [699, 197] width 151 height 26
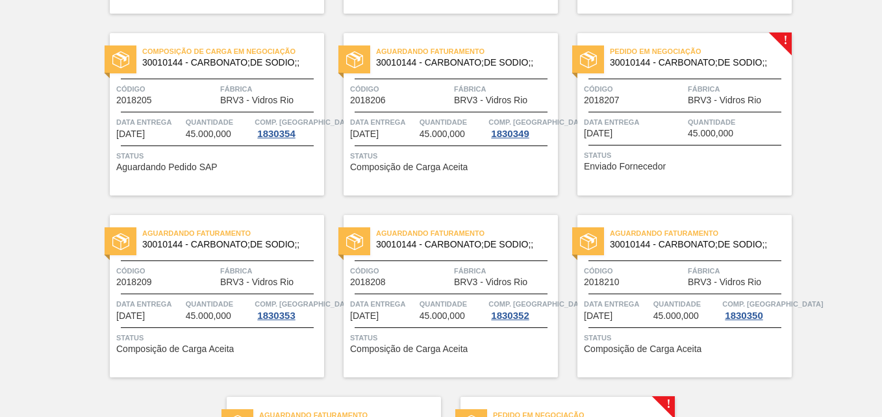
scroll to position [2241, 0]
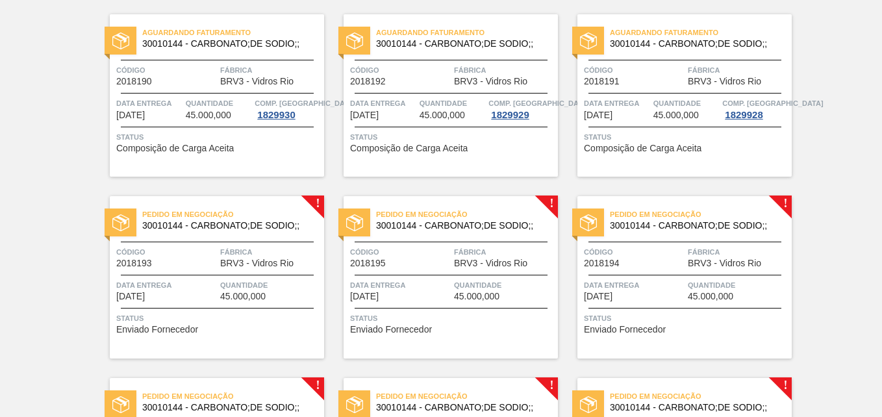
scroll to position [1556, 0]
click at [780, 203] on div "Pedido em Negociação 30010144 - CARBONATO;DE SODIO;; Código 2018194 Fábrica BRV…" at bounding box center [684, 276] width 214 height 162
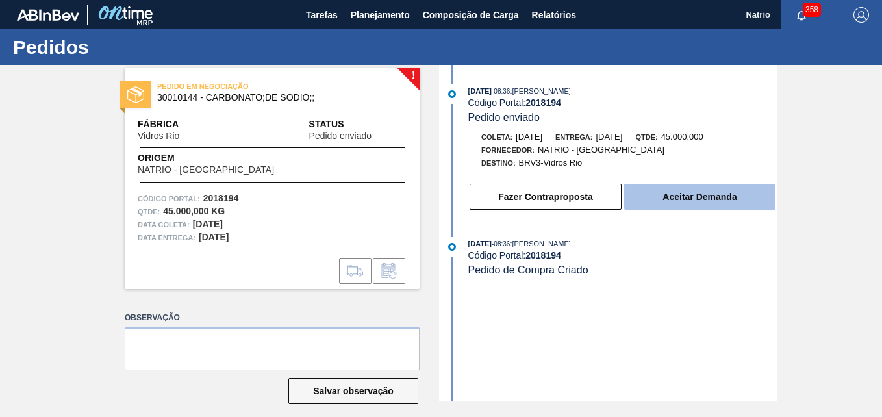
click at [694, 201] on button "Aceitar Demanda" at bounding box center [699, 197] width 151 height 26
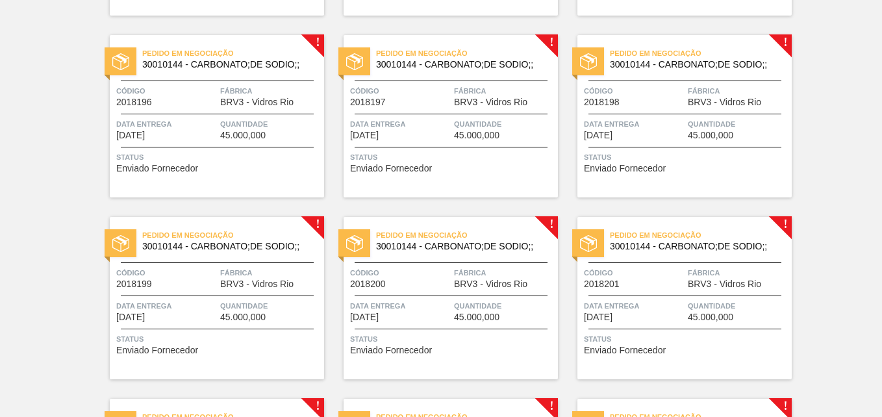
scroll to position [1960, 0]
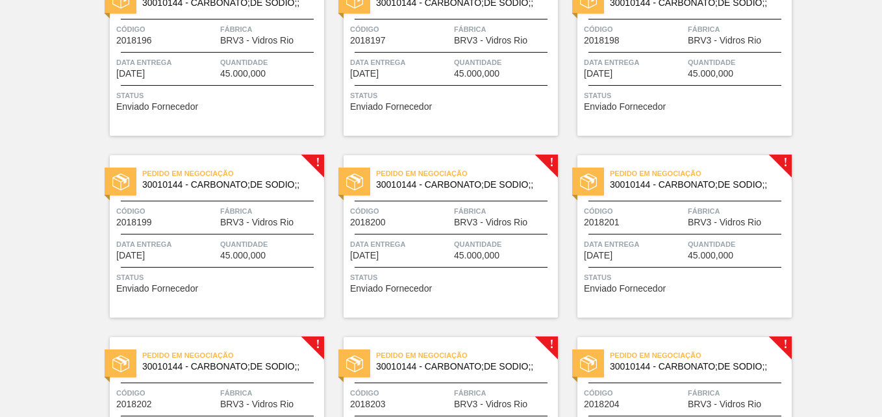
click at [787, 165] on div "Pedido em Negociação 30010144 - CARBONATO;DE SODIO;;" at bounding box center [684, 176] width 214 height 23
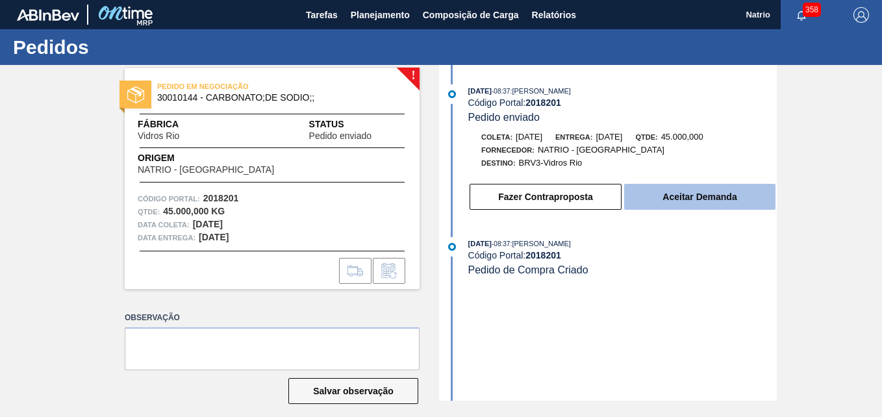
click at [667, 192] on button "Aceitar Demanda" at bounding box center [699, 197] width 151 height 26
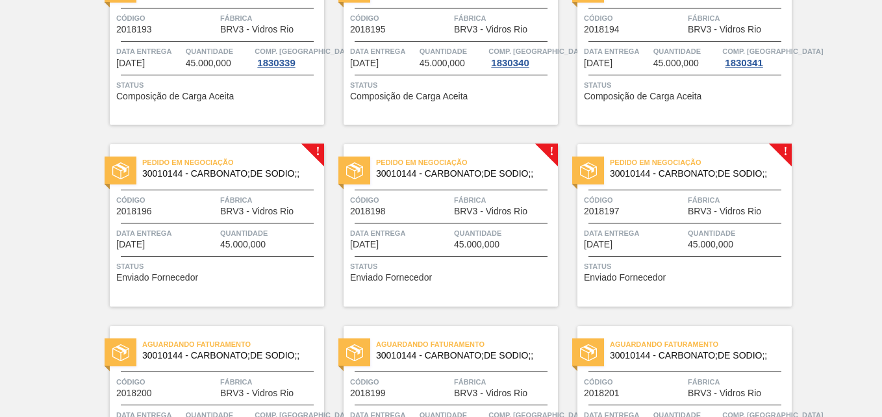
scroll to position [1737, 0]
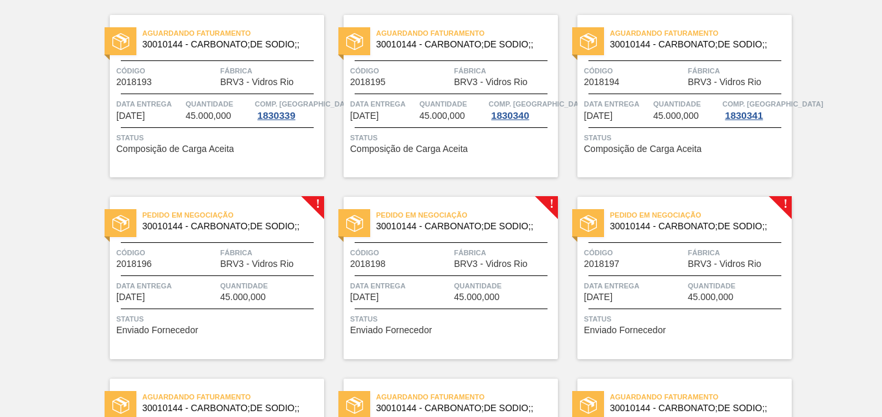
click at [784, 204] on div "Pedido em Negociação 30010144 - CARBONATO;DE SODIO;; Código 2018197 Fábrica BRV…" at bounding box center [684, 278] width 214 height 162
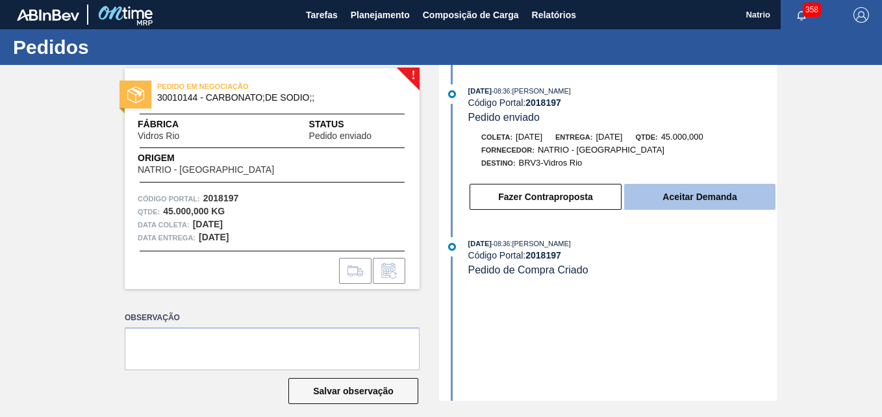
click at [701, 202] on button "Aceitar Demanda" at bounding box center [699, 197] width 151 height 26
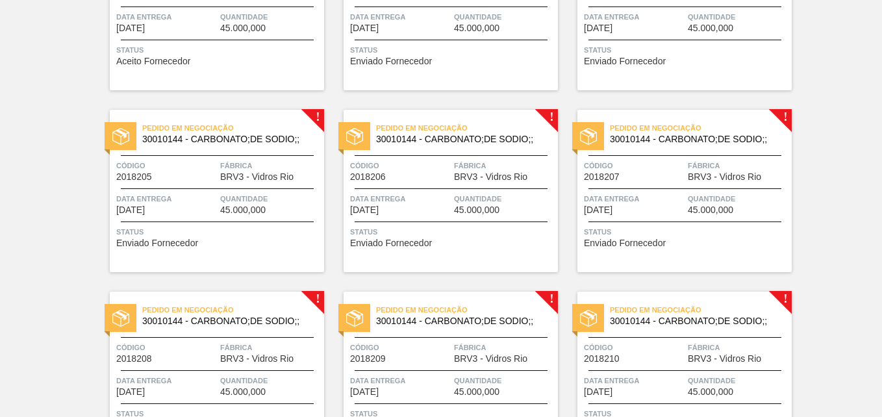
scroll to position [2465, 0]
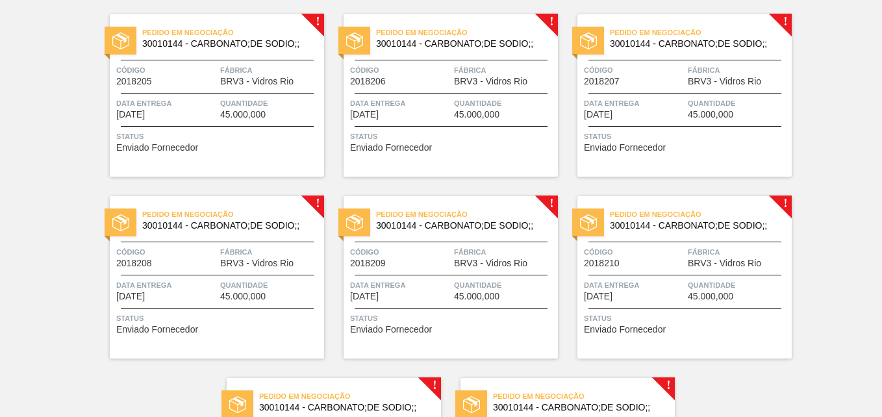
click at [784, 202] on div "Pedido em Negociação 30010144 - CARBONATO;DE SODIO;; Código 2018210 Fábrica BRV…" at bounding box center [684, 277] width 214 height 162
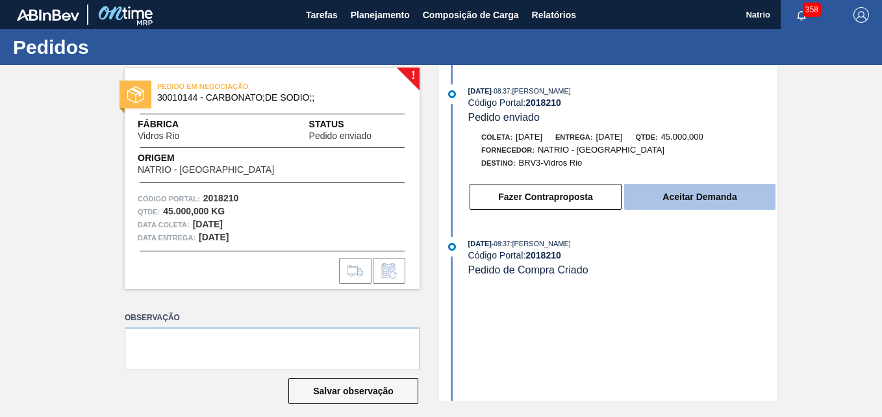
click at [710, 195] on button "Aceitar Demanda" at bounding box center [699, 197] width 151 height 26
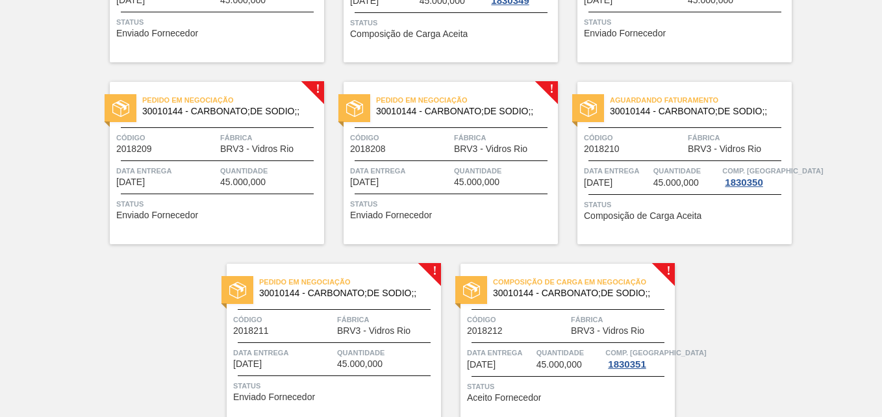
scroll to position [2498, 0]
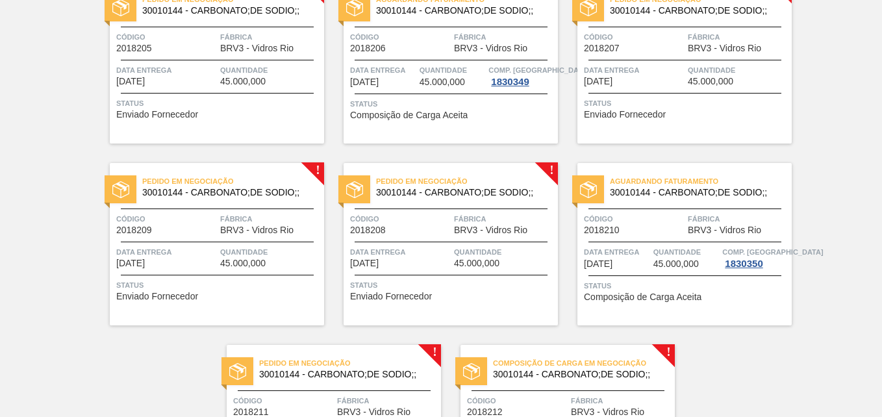
click at [550, 165] on div "Pedido em Negociação 30010144 - CARBONATO;DE SODIO;; Código 2018208 Fábrica BRV…" at bounding box center [450, 244] width 214 height 162
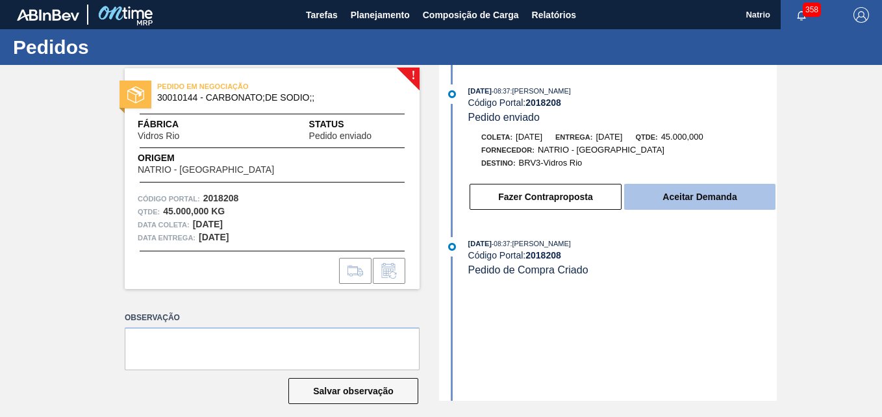
click at [694, 197] on button "Aceitar Demanda" at bounding box center [699, 197] width 151 height 26
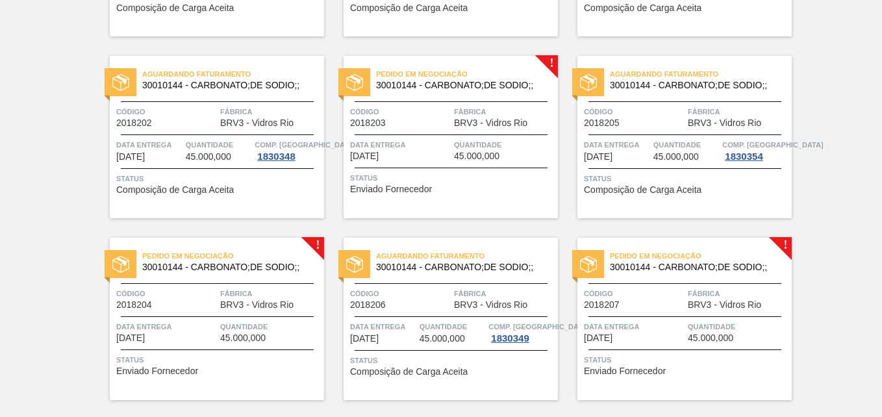
scroll to position [2260, 0]
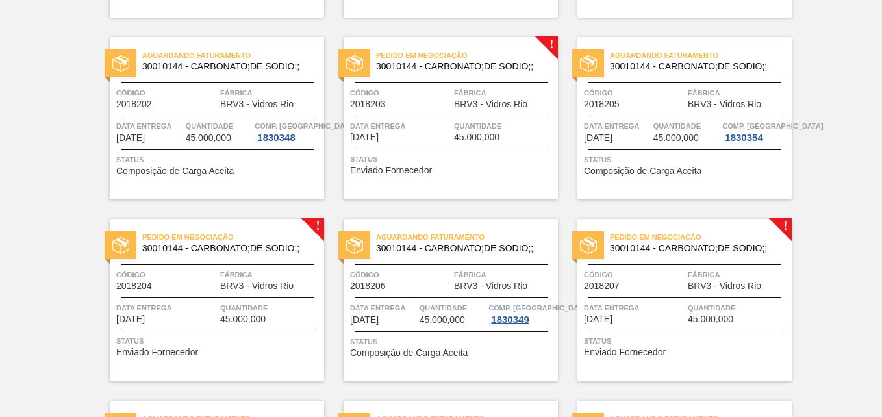
click at [550, 49] on span "Pedido em Negociação" at bounding box center [467, 55] width 182 height 13
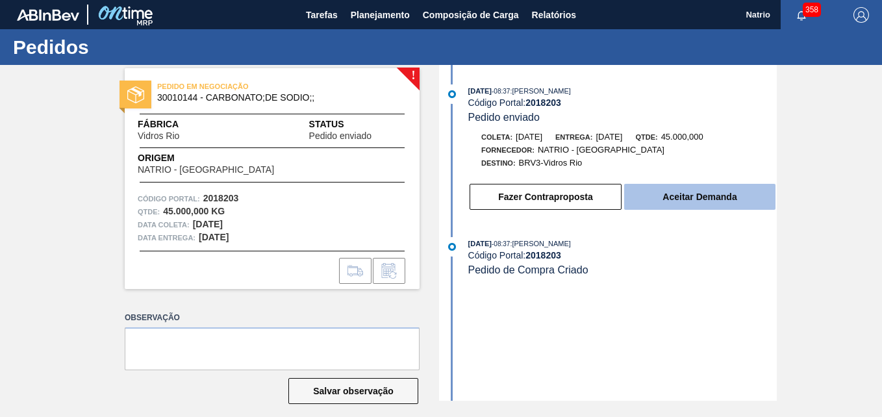
click at [717, 195] on button "Aceitar Demanda" at bounding box center [699, 197] width 151 height 26
